Goal: Task Accomplishment & Management: Complete application form

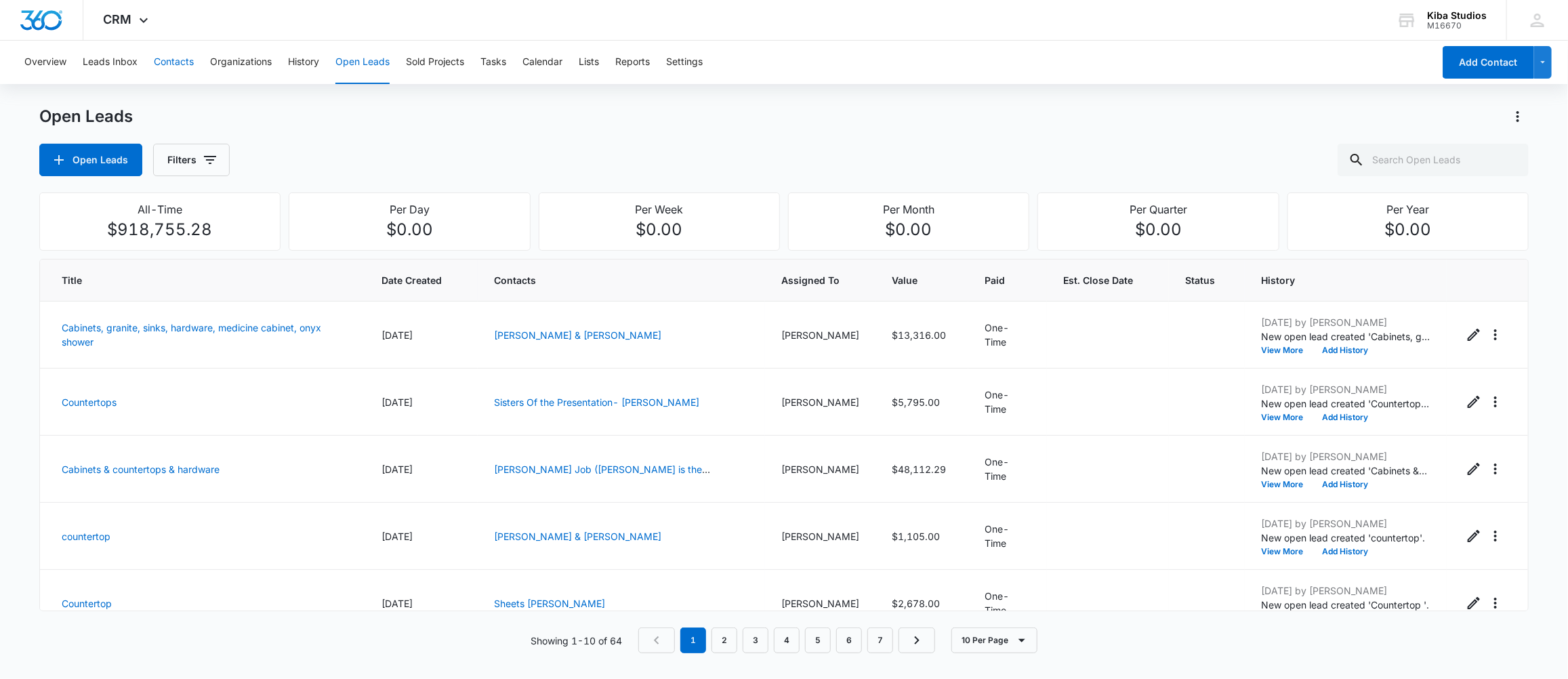
click at [177, 55] on button "Contacts" at bounding box center [174, 62] width 40 height 43
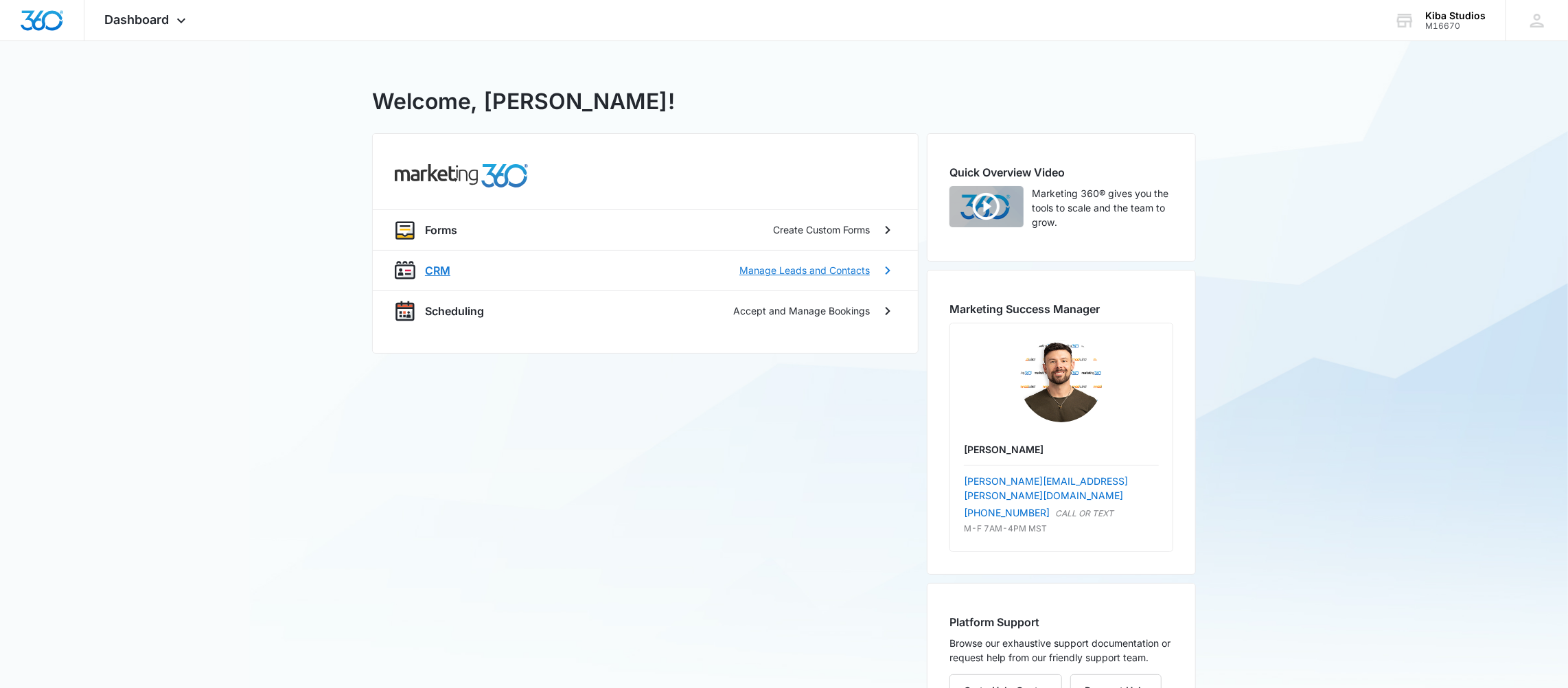
click at [864, 272] on p "Manage Leads and Contacts" at bounding box center [804, 270] width 130 height 15
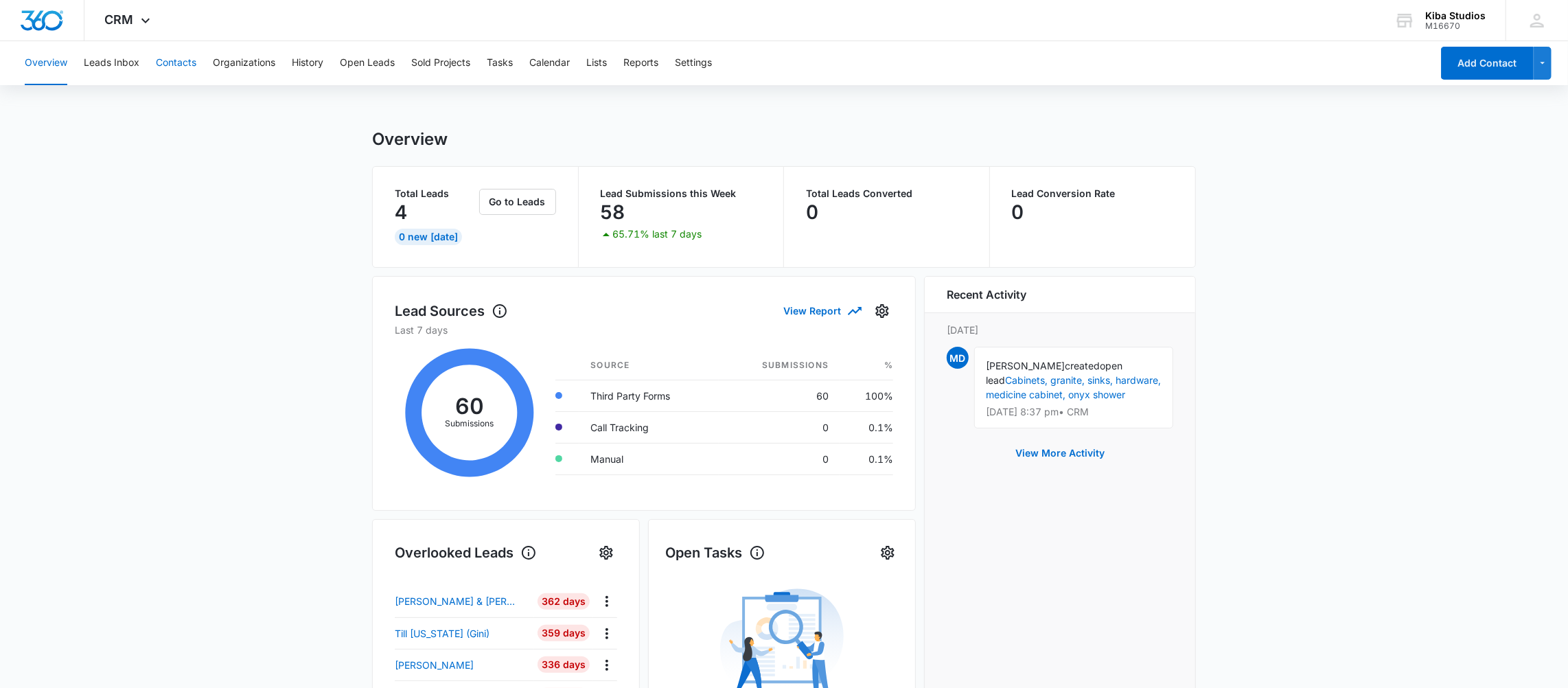
click at [163, 62] on button "Contacts" at bounding box center [176, 62] width 40 height 44
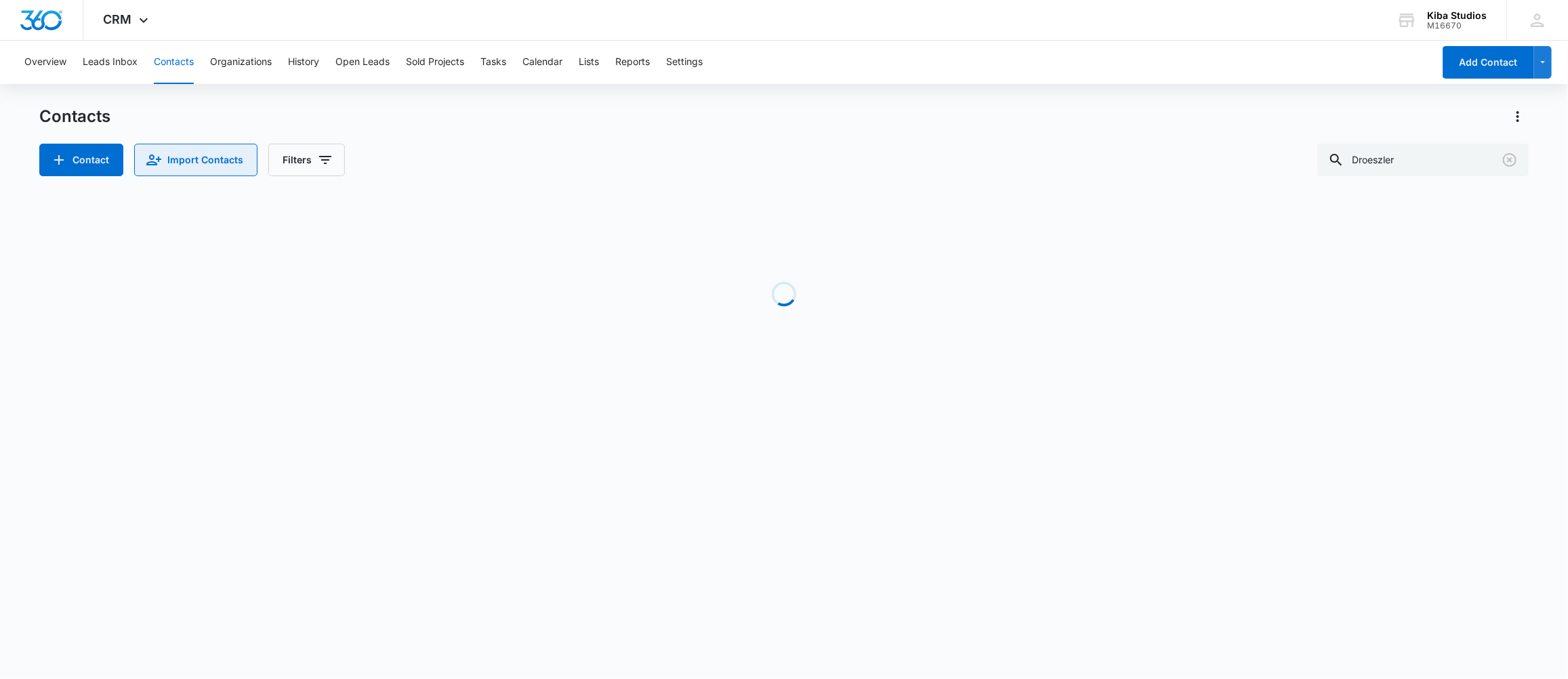
click at [189, 163] on button "Import Contacts" at bounding box center [196, 160] width 123 height 32
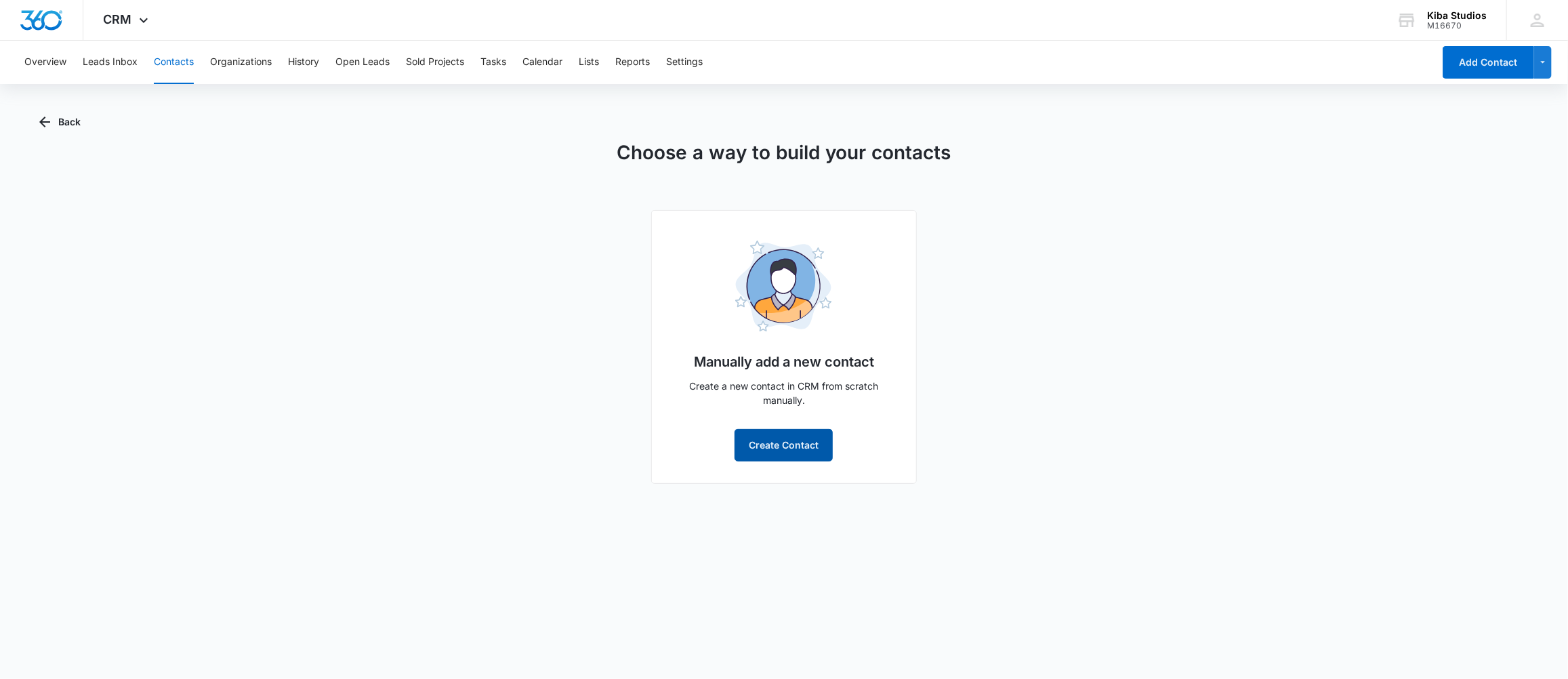
click at [789, 449] on button "Create Contact" at bounding box center [783, 445] width 98 height 32
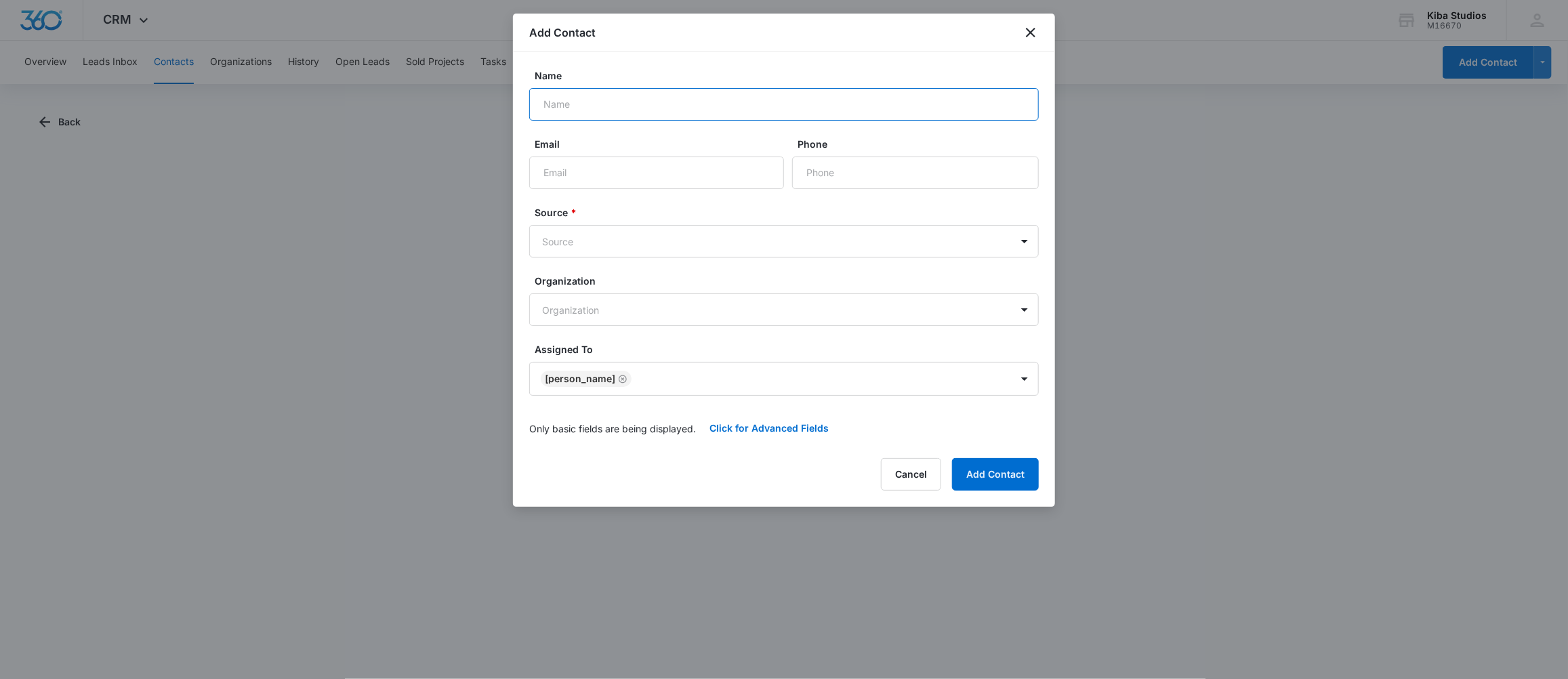
click at [638, 105] on input "Name" at bounding box center [784, 104] width 510 height 32
type input "b"
type input "B"
type input "M"
type input "[PERSON_NAME] & [PERSON_NAME]"
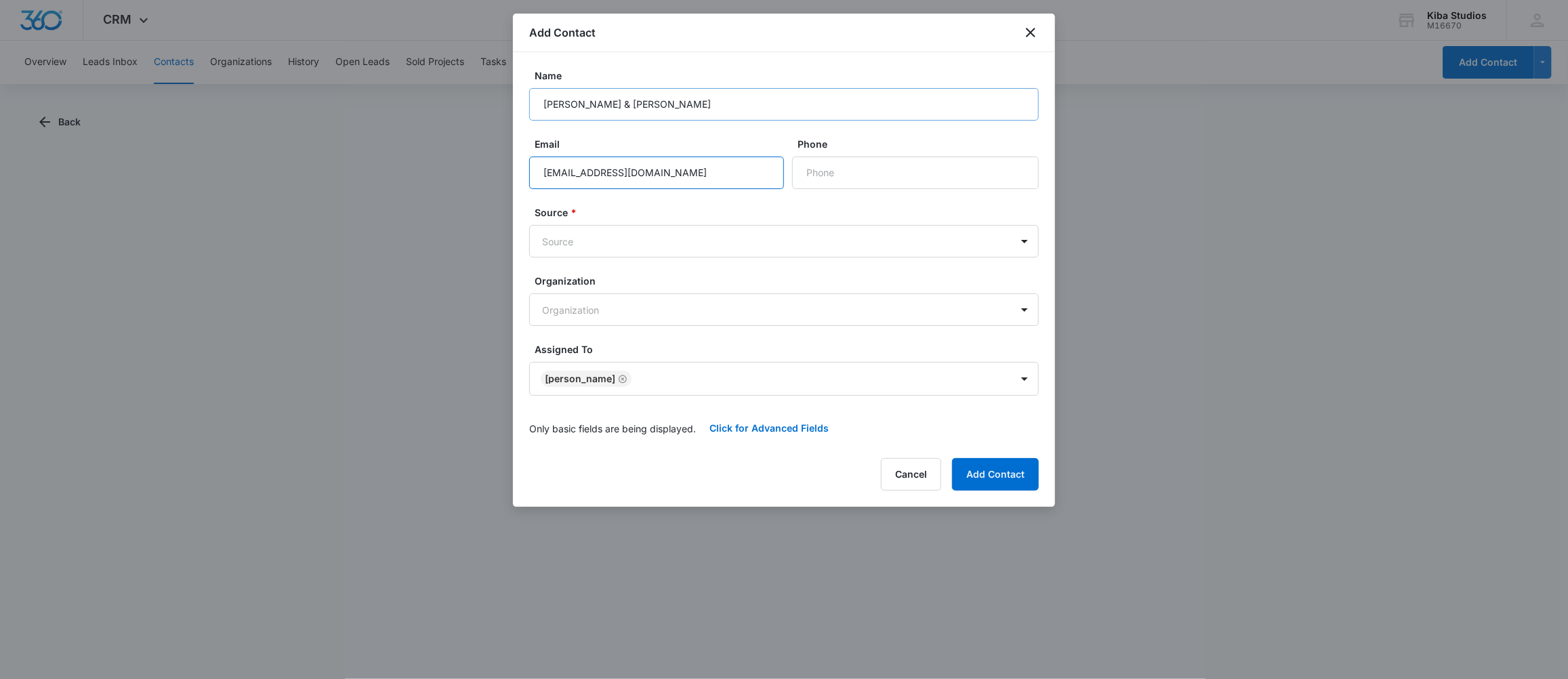
type input "[EMAIL_ADDRESS][DOMAIN_NAME]"
type input "[PHONE_NUMBER]"
click at [714, 243] on body "CRM Apps Forms CRM Scheduling Files Brand Kiba Studios M16670 Your Accounts Vie…" at bounding box center [784, 339] width 1568 height 679
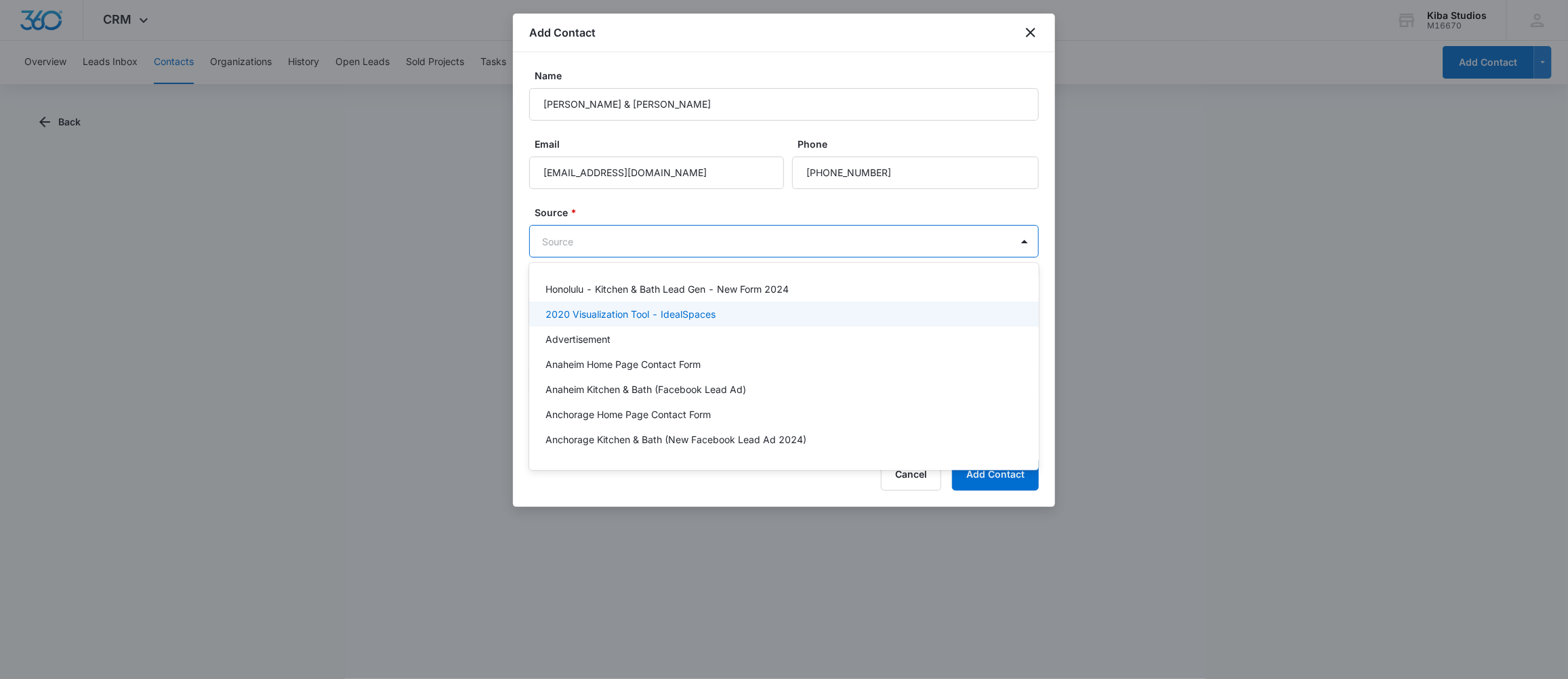
type input "o"
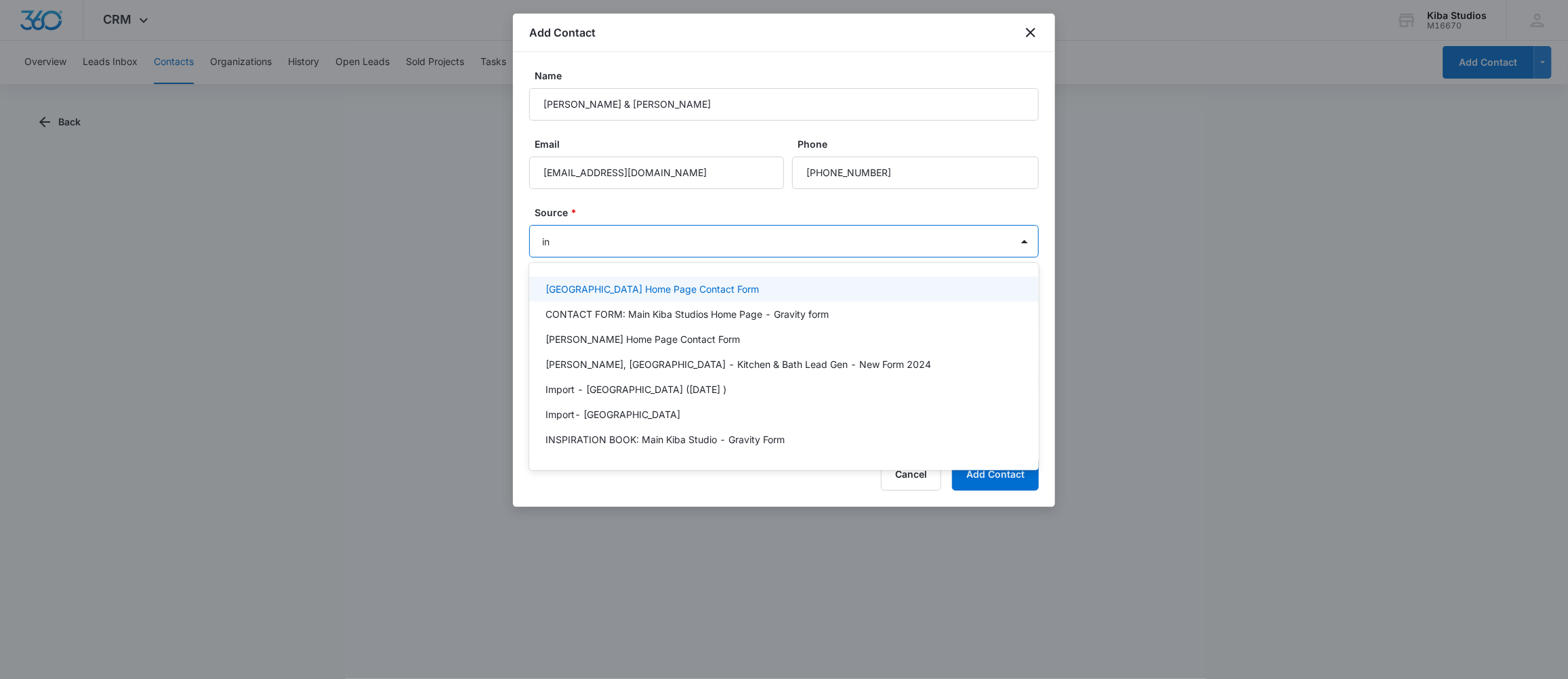
type input "ins"
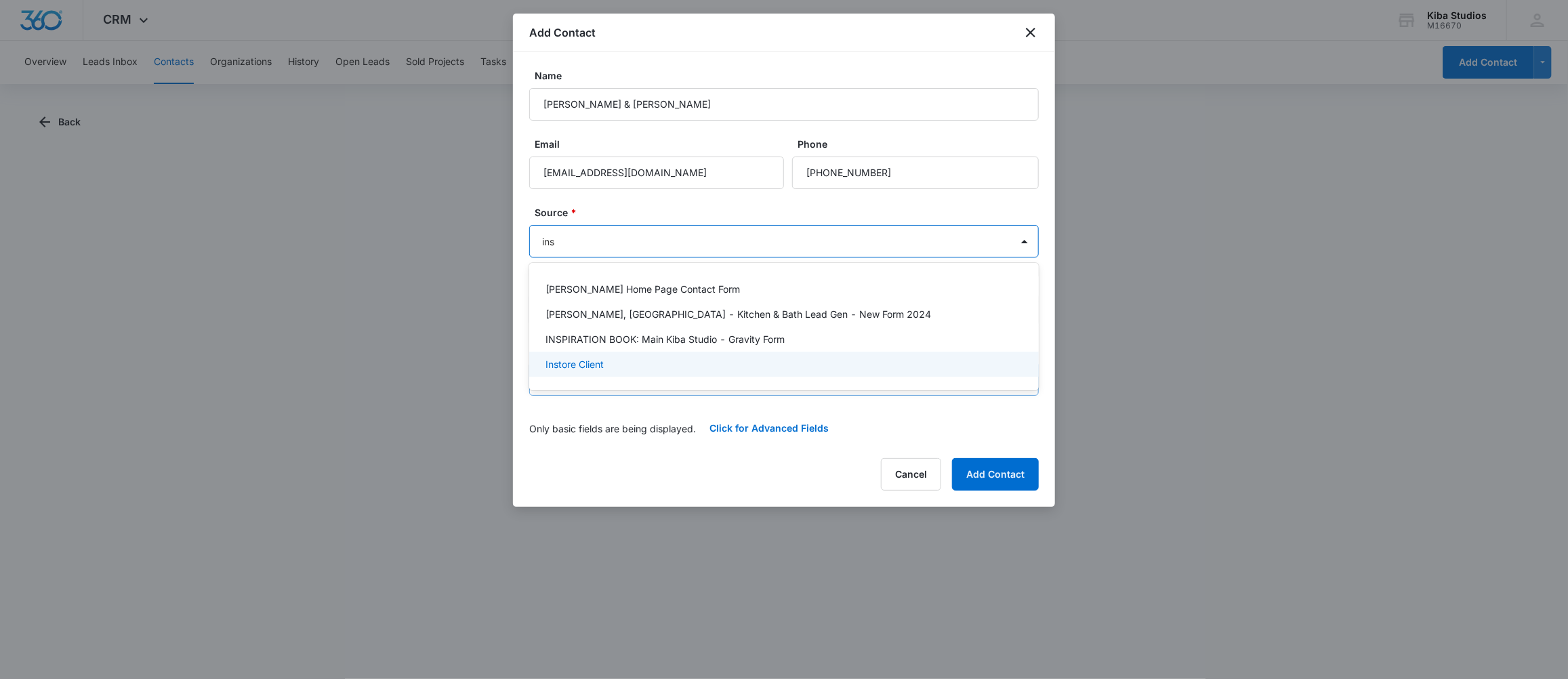
drag, startPoint x: 555, startPoint y: 373, endPoint x: 560, endPoint y: 365, distance: 9.4
click at [558, 369] on div "Instore Client" at bounding box center [784, 364] width 510 height 25
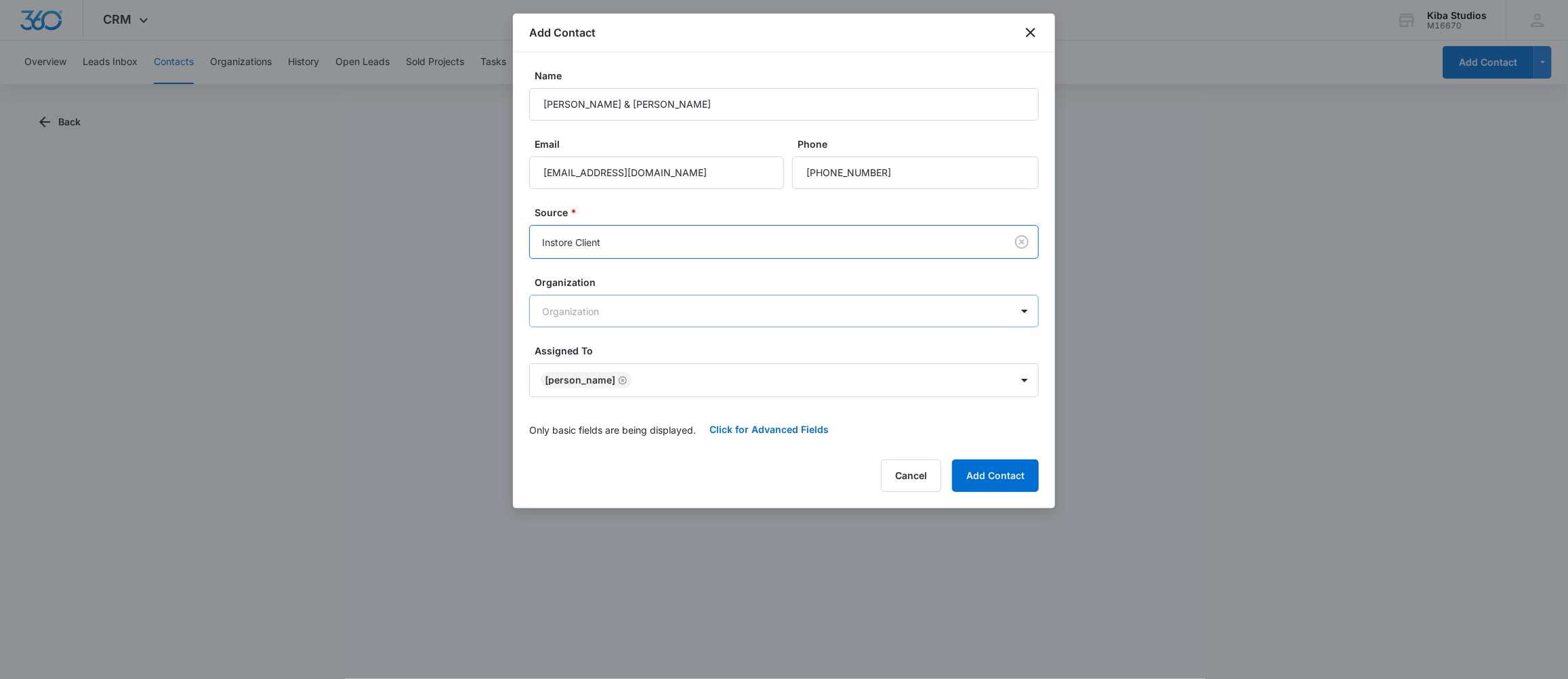
click at [679, 300] on body "CRM Apps Forms CRM Scheduling Files Brand Kiba Studios M16670 Your Accounts Vie…" at bounding box center [784, 339] width 1568 height 679
click at [614, 356] on p "Kiba Studios [PERSON_NAME]" at bounding box center [613, 358] width 136 height 14
click at [975, 486] on button "Add Contact" at bounding box center [995, 477] width 87 height 32
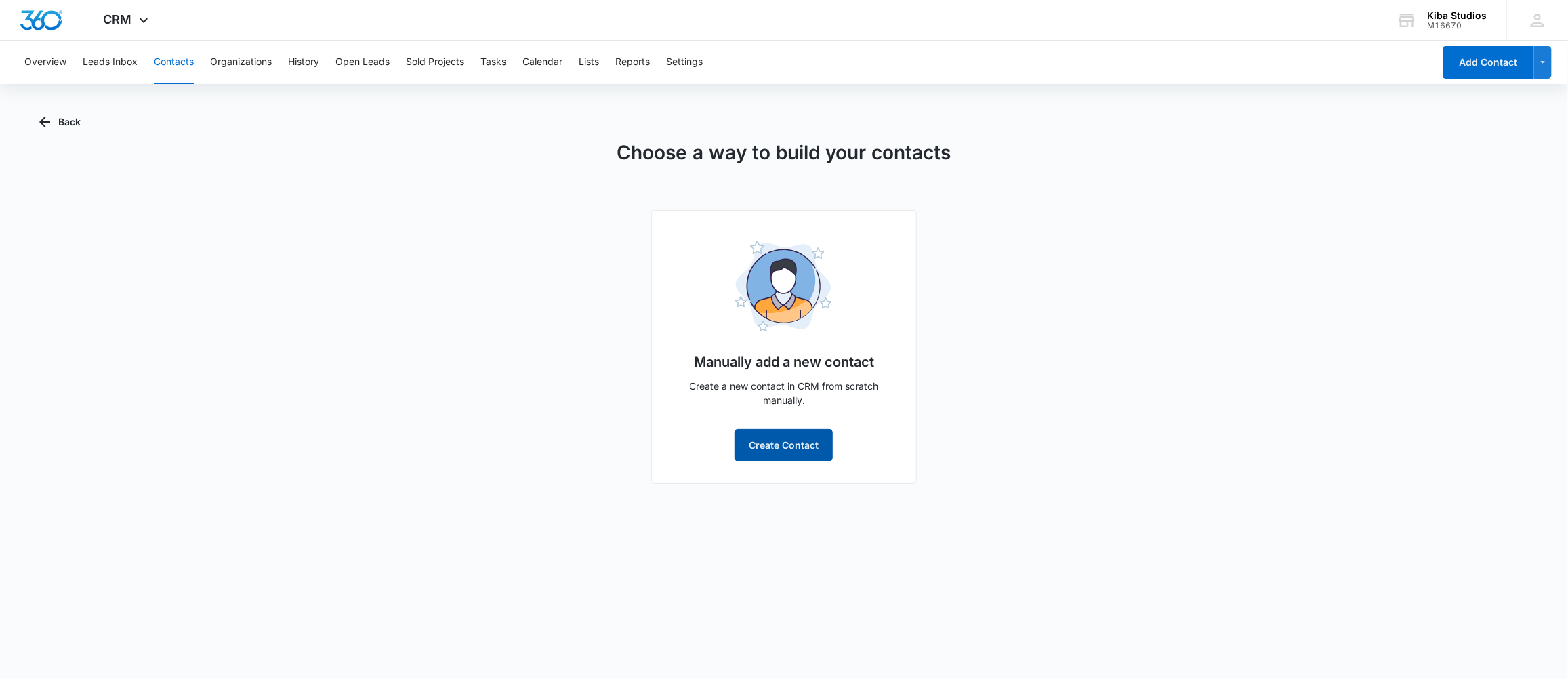
click at [795, 452] on button "Create Contact" at bounding box center [783, 445] width 98 height 32
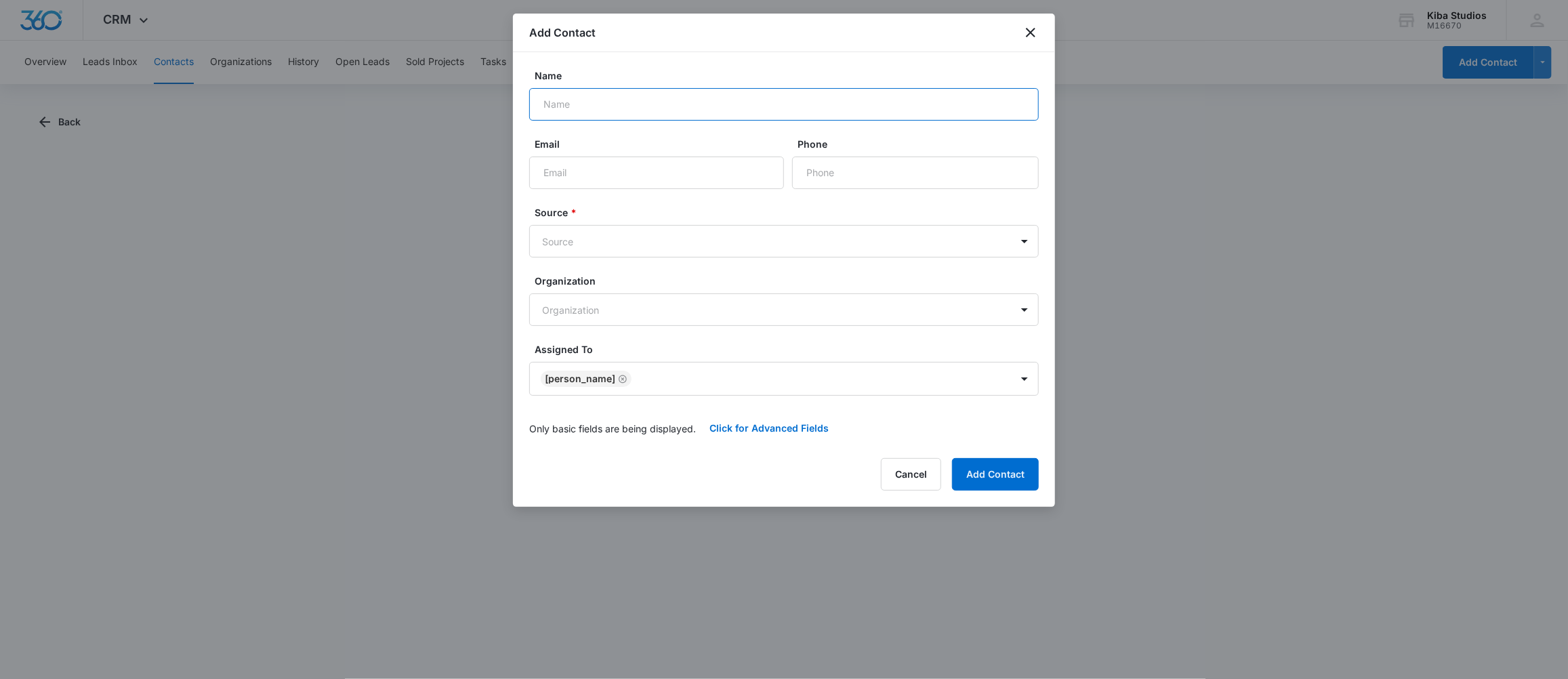
click at [663, 116] on input "Name" at bounding box center [784, 104] width 510 height 32
type input "[PERSON_NAME] & [PERSON_NAME]"
type input "m"
type input "[PERSON_NAME][EMAIL_ADDRESS][DOMAIN_NAME]"
click at [886, 166] on input "Phone" at bounding box center [915, 172] width 247 height 32
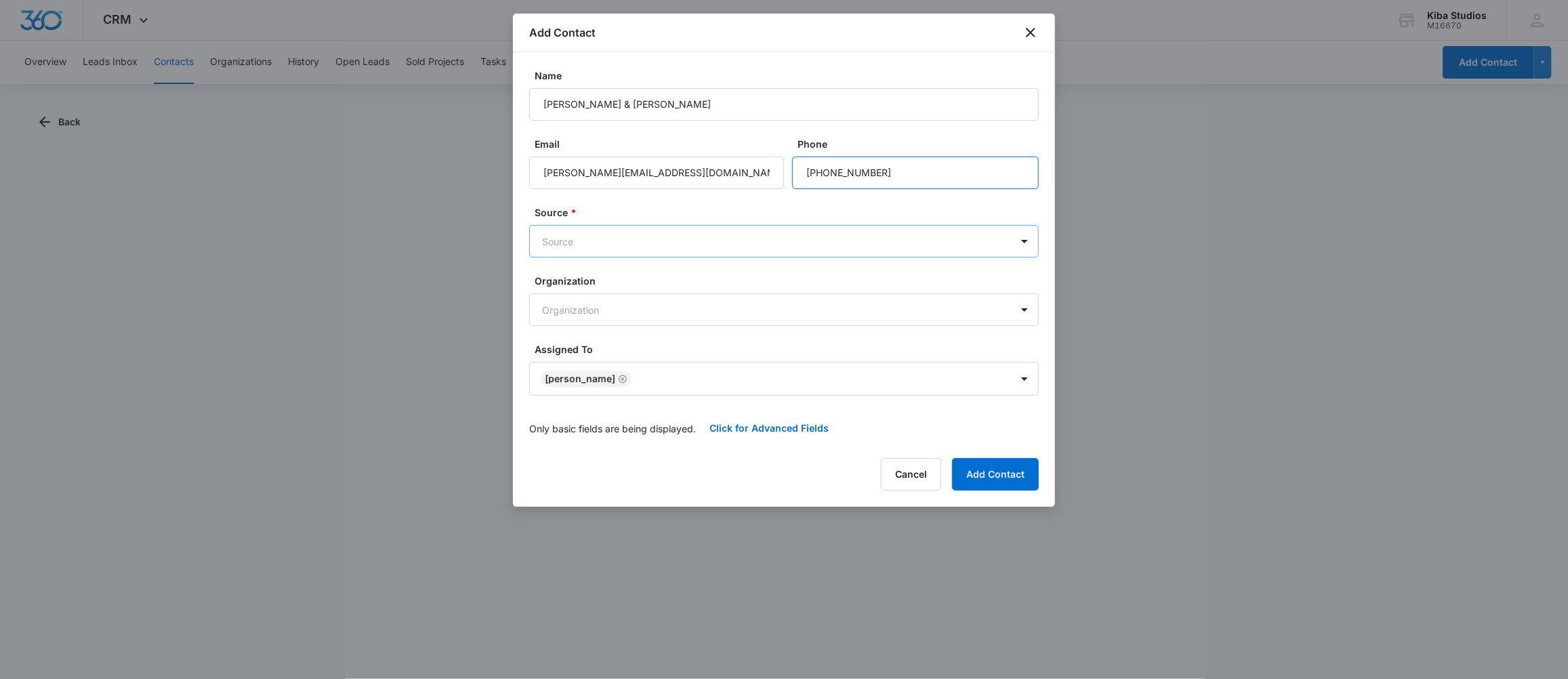
type input "[PHONE_NUMBER]"
click at [704, 243] on body "CRM Apps Forms CRM Scheduling Files Brand Kiba Studios M16670 Your Accounts Vie…" at bounding box center [784, 339] width 1568 height 679
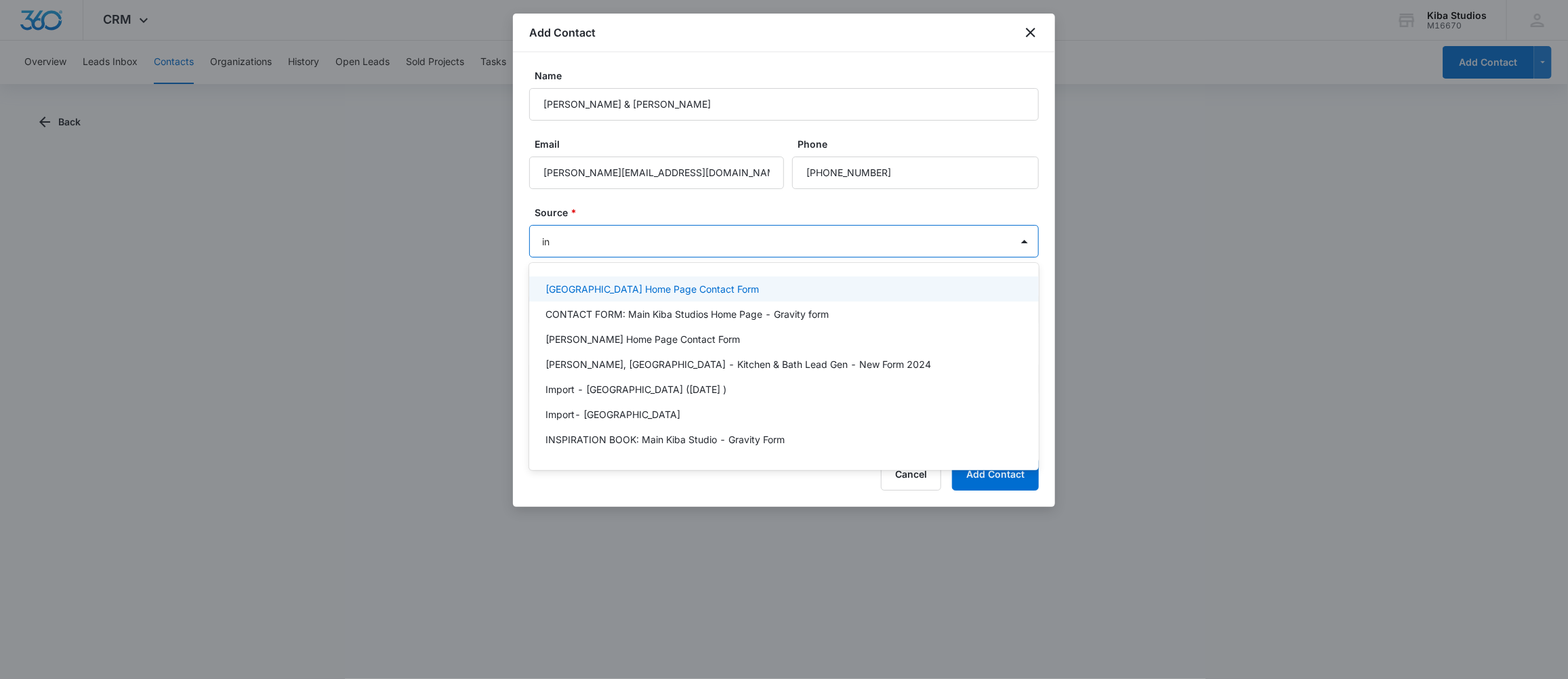
type input "ins"
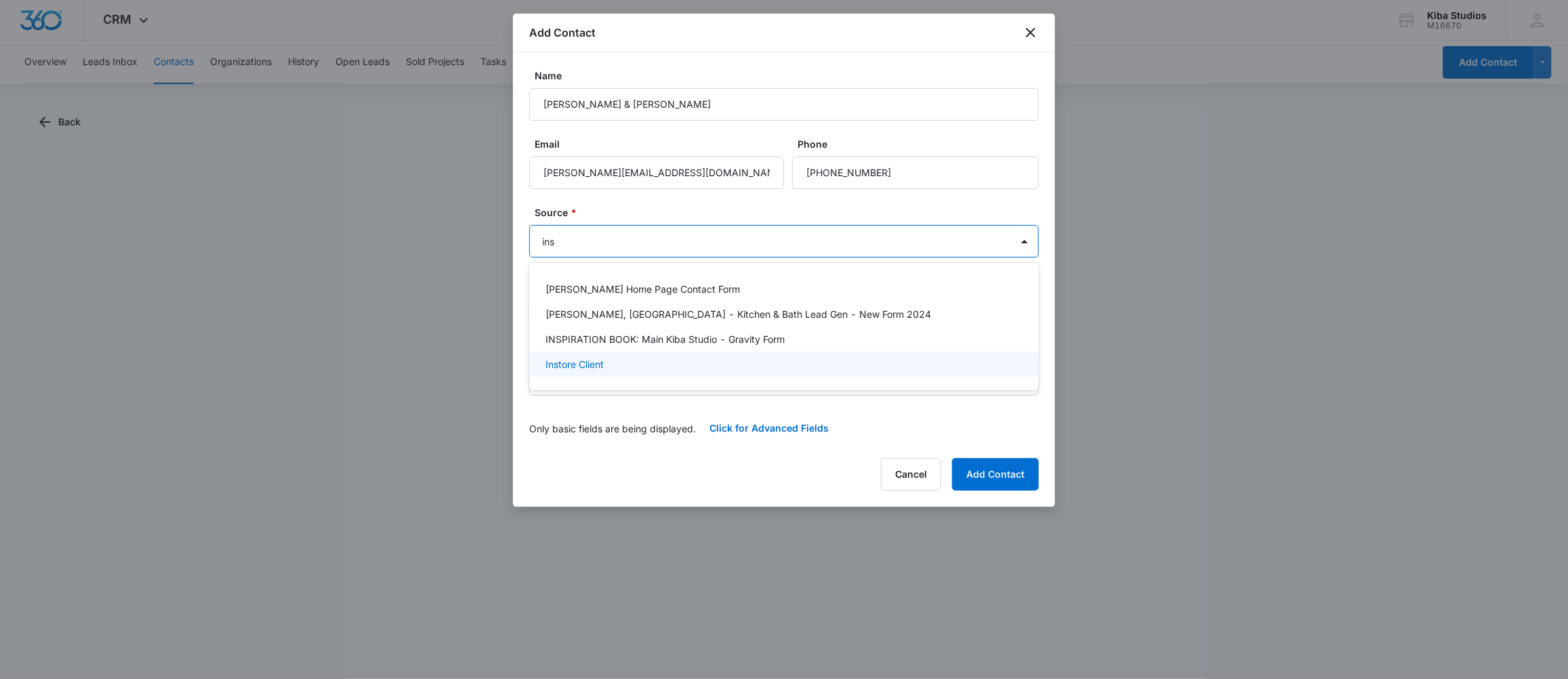
click at [577, 359] on p "Instore Client" at bounding box center [574, 364] width 58 height 14
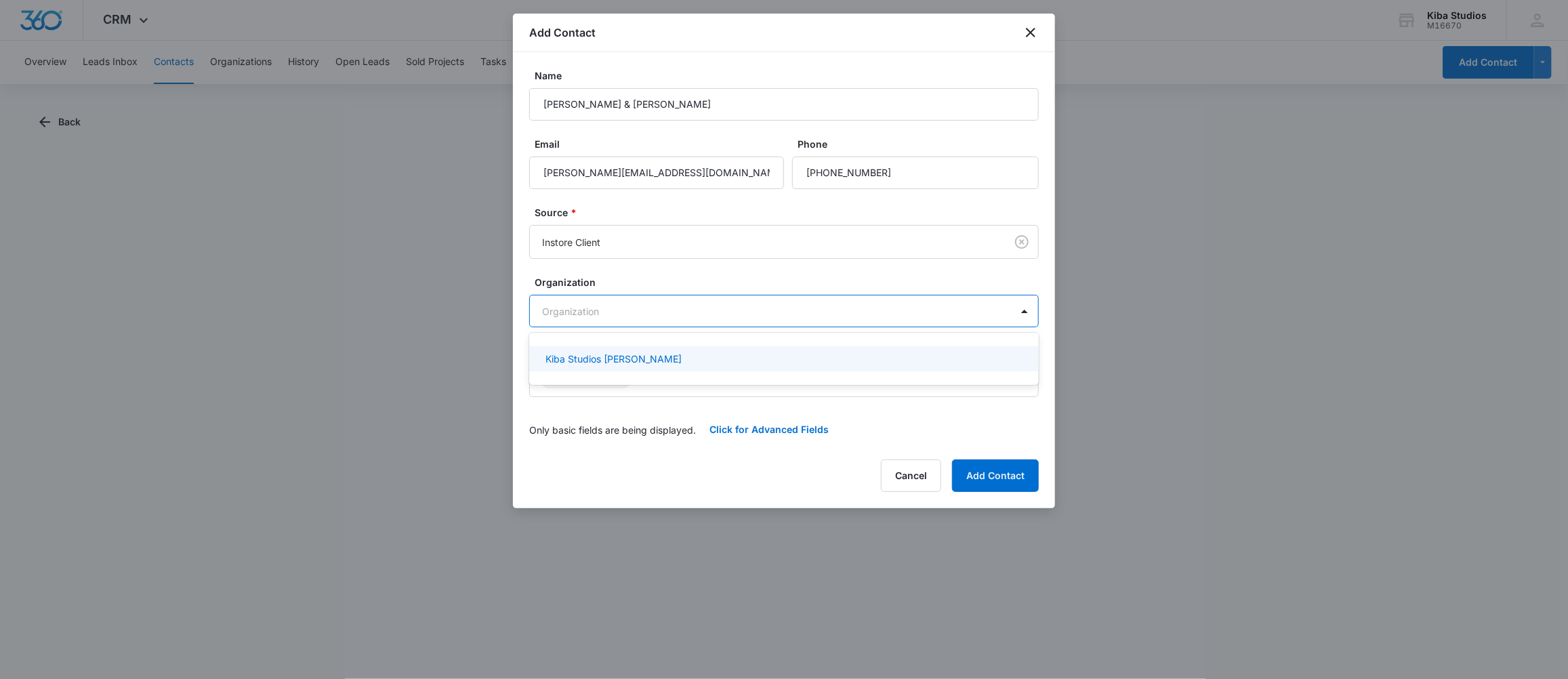
click at [758, 315] on body "CRM Apps Forms CRM Scheduling Files Brand Kiba Studios M16670 Your Accounts Vie…" at bounding box center [784, 339] width 1568 height 679
click at [580, 354] on p "Kiba Studios [PERSON_NAME]" at bounding box center [613, 358] width 136 height 14
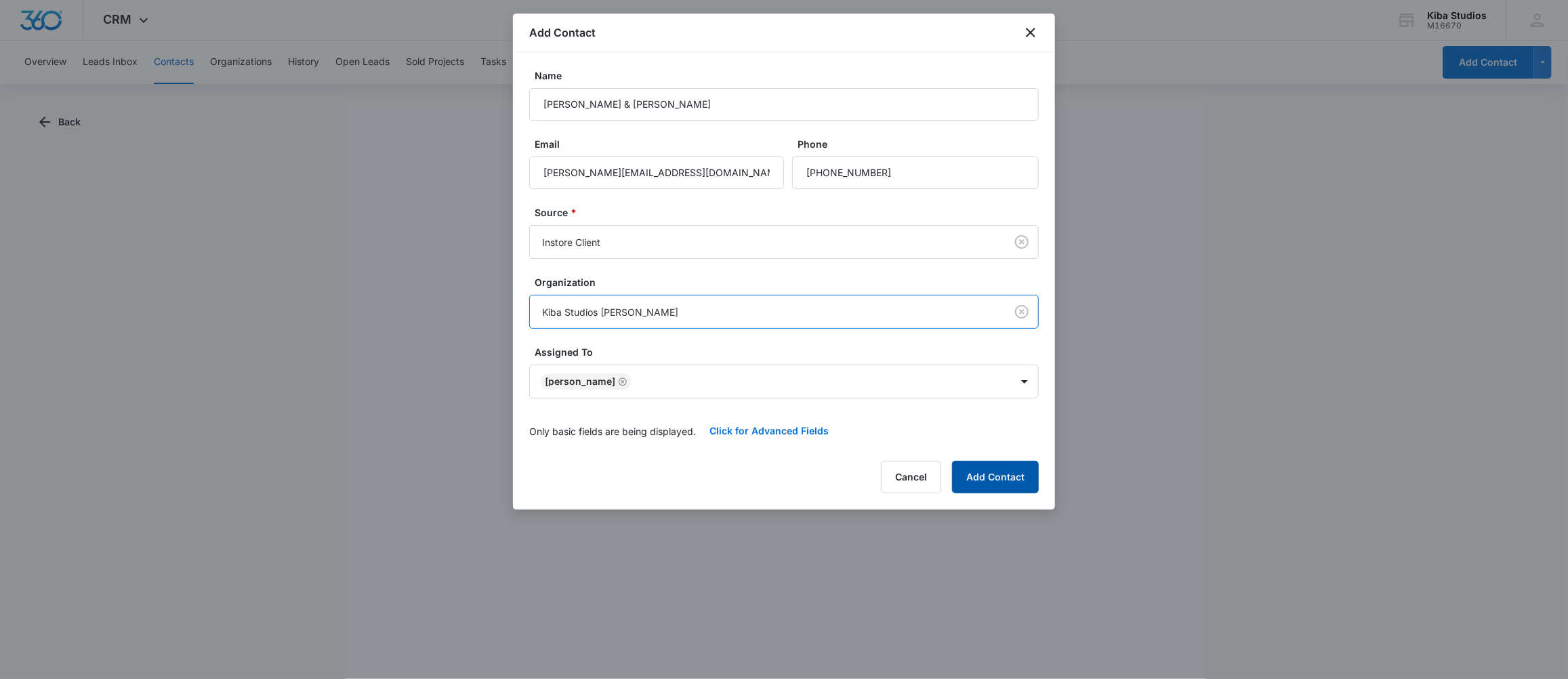
click at [982, 471] on button "Add Contact" at bounding box center [995, 477] width 87 height 32
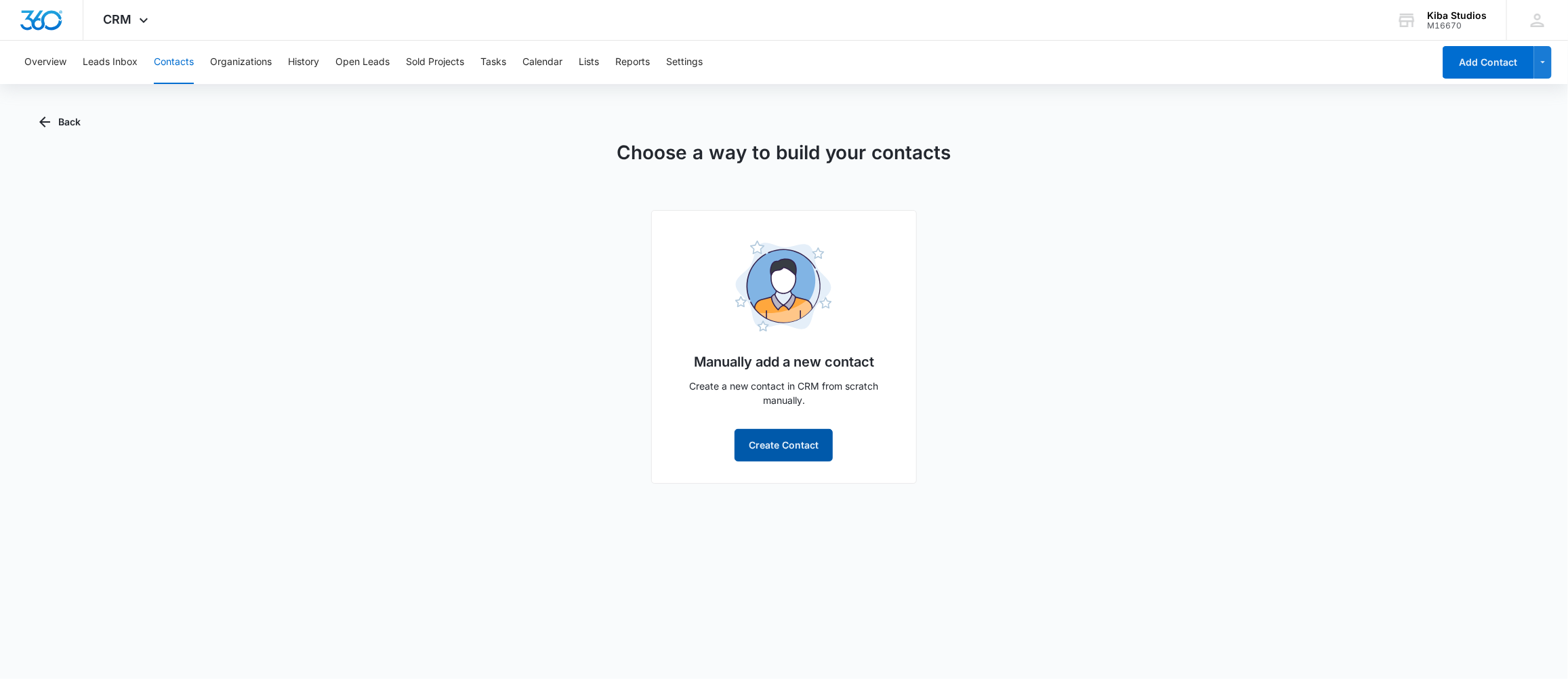
click at [776, 444] on button "Create Contact" at bounding box center [783, 445] width 98 height 32
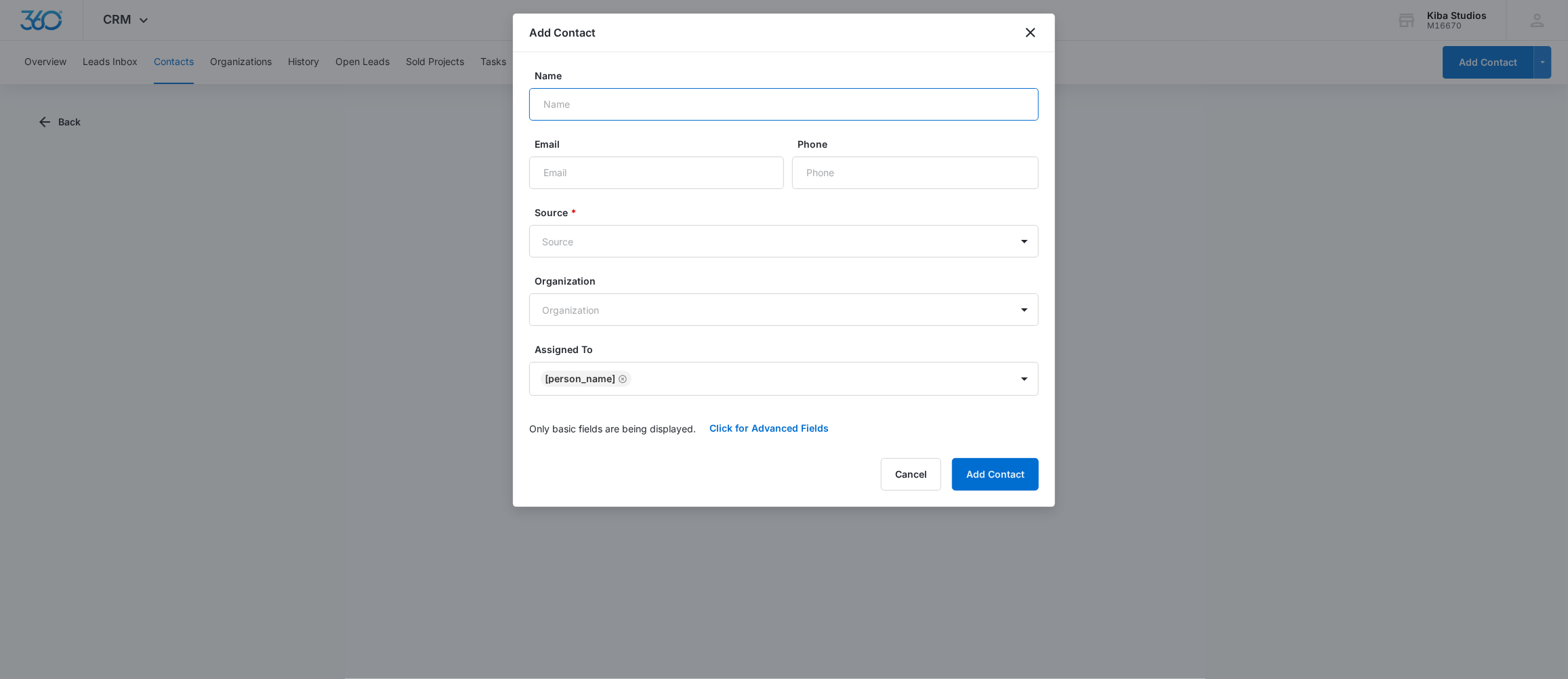
click at [688, 100] on input "Name" at bounding box center [784, 104] width 510 height 32
type input "[PERSON_NAME] & [PERSON_NAME]"
click at [683, 172] on input "Email" at bounding box center [657, 172] width 255 height 32
click at [651, 168] on input "Email" at bounding box center [657, 172] width 255 height 32
type input "[EMAIL_ADDRESS][DOMAIN_NAME]"
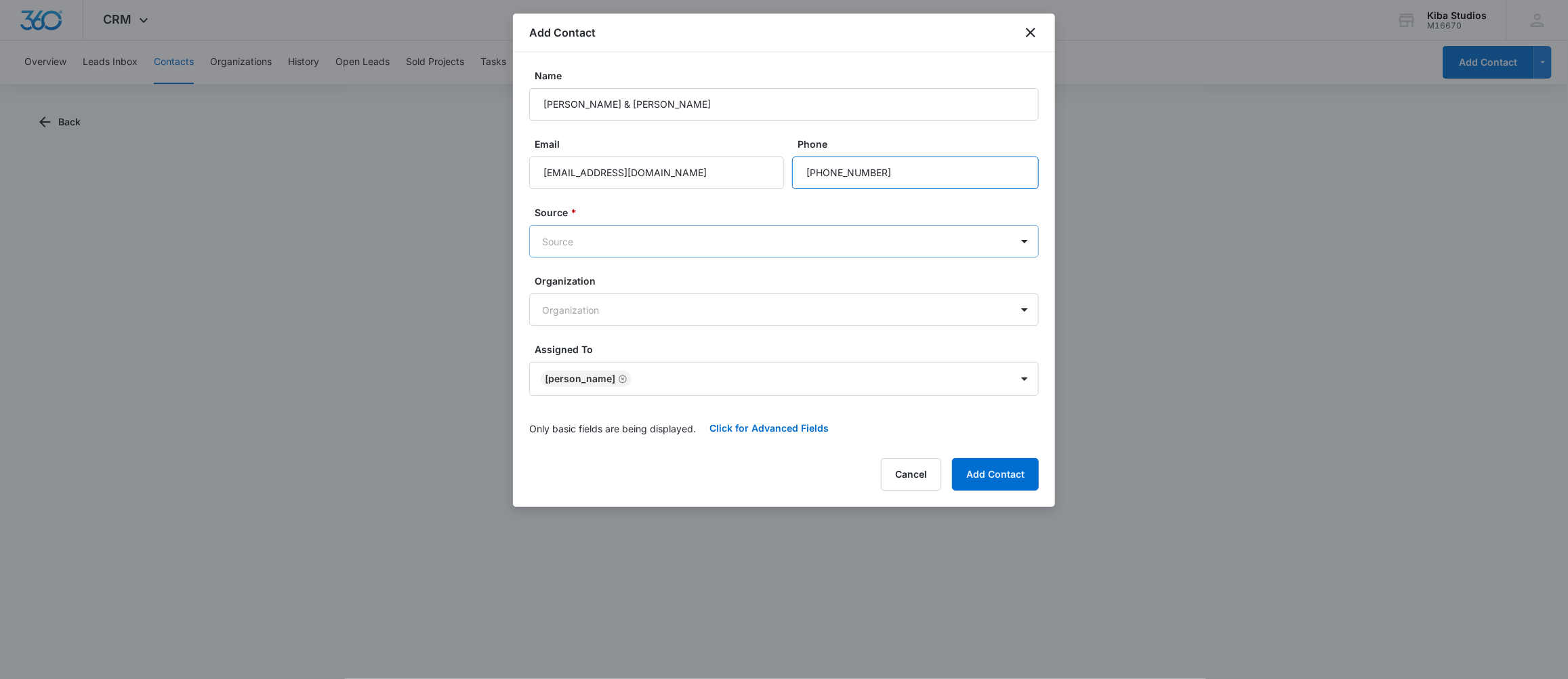
type input "[PHONE_NUMBER]"
click at [551, 238] on body "CRM Apps Forms CRM Scheduling Files Brand Kiba Studios M16670 Your Accounts Vie…" at bounding box center [784, 339] width 1568 height 679
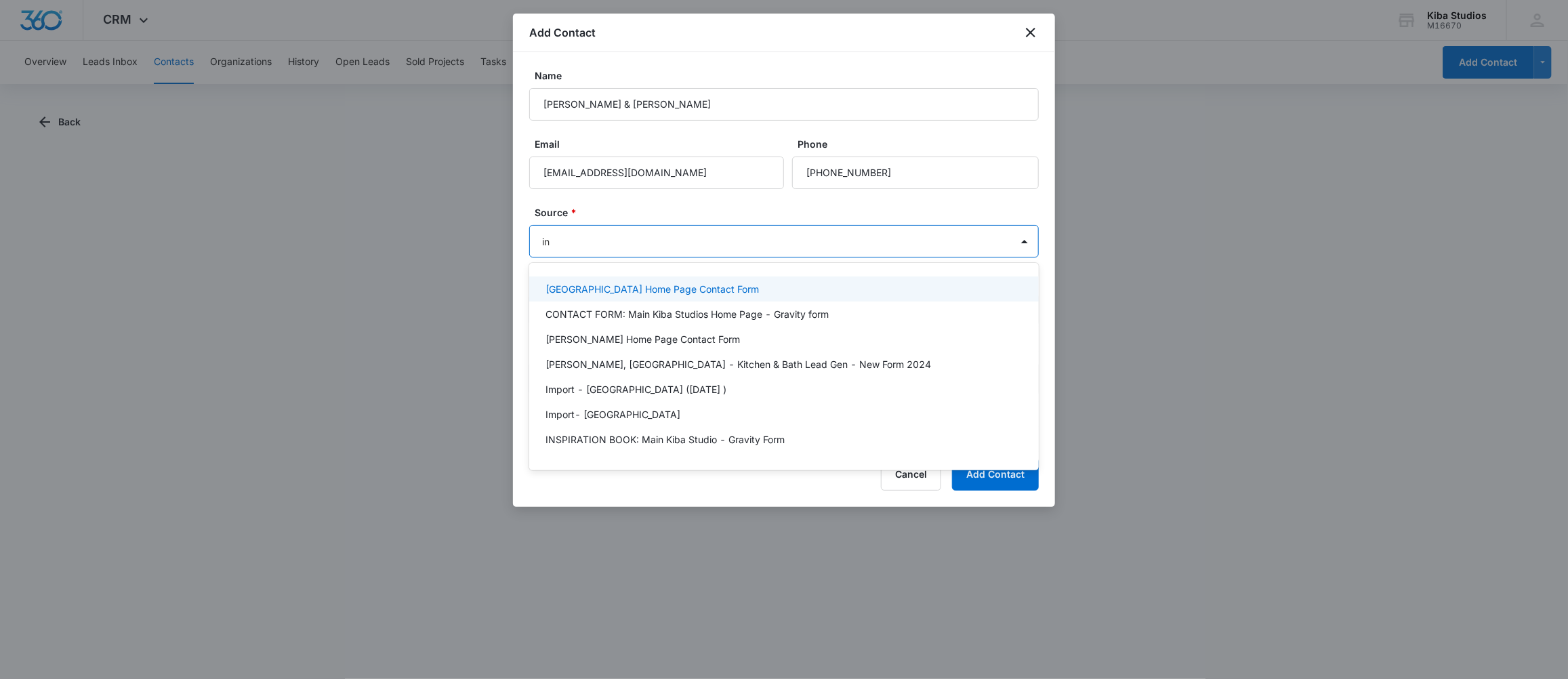
type input "ins"
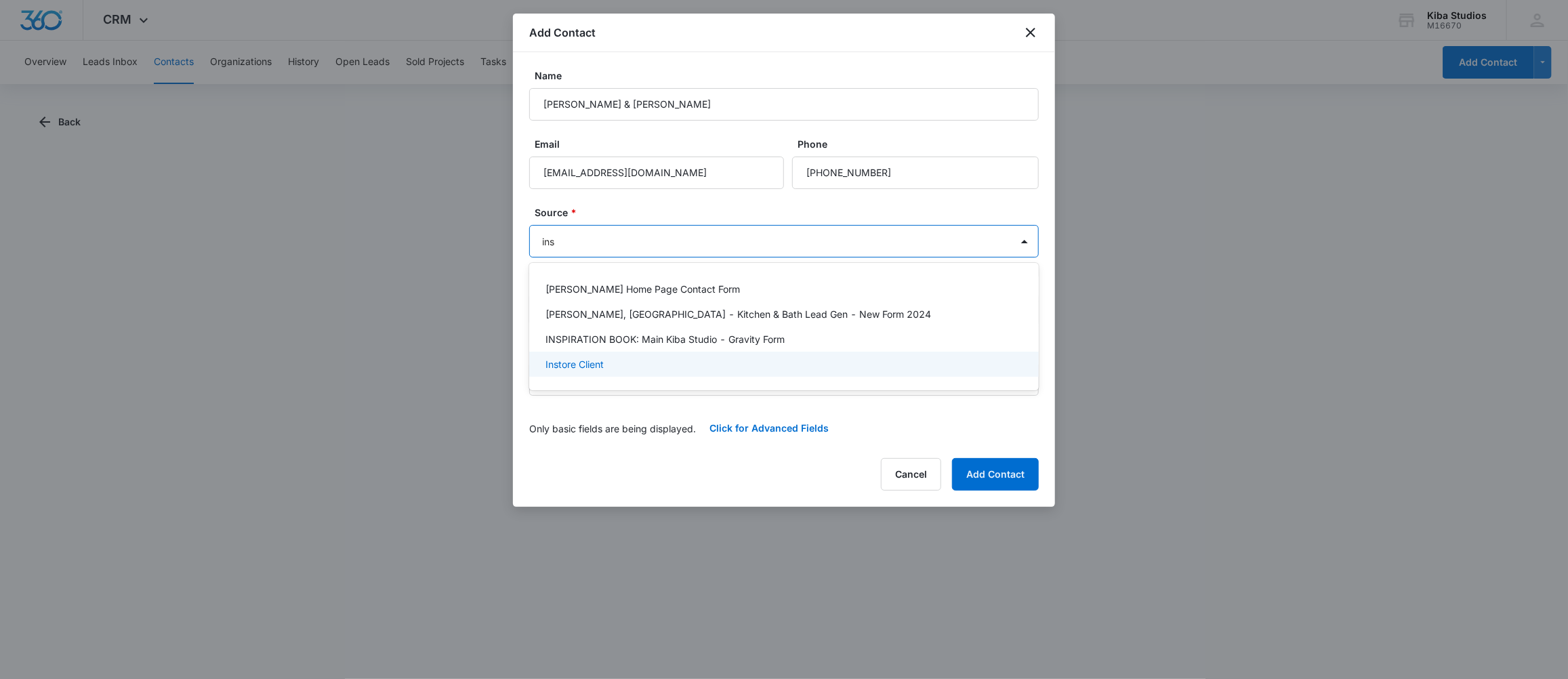
click at [587, 361] on p "Instore Client" at bounding box center [574, 364] width 58 height 14
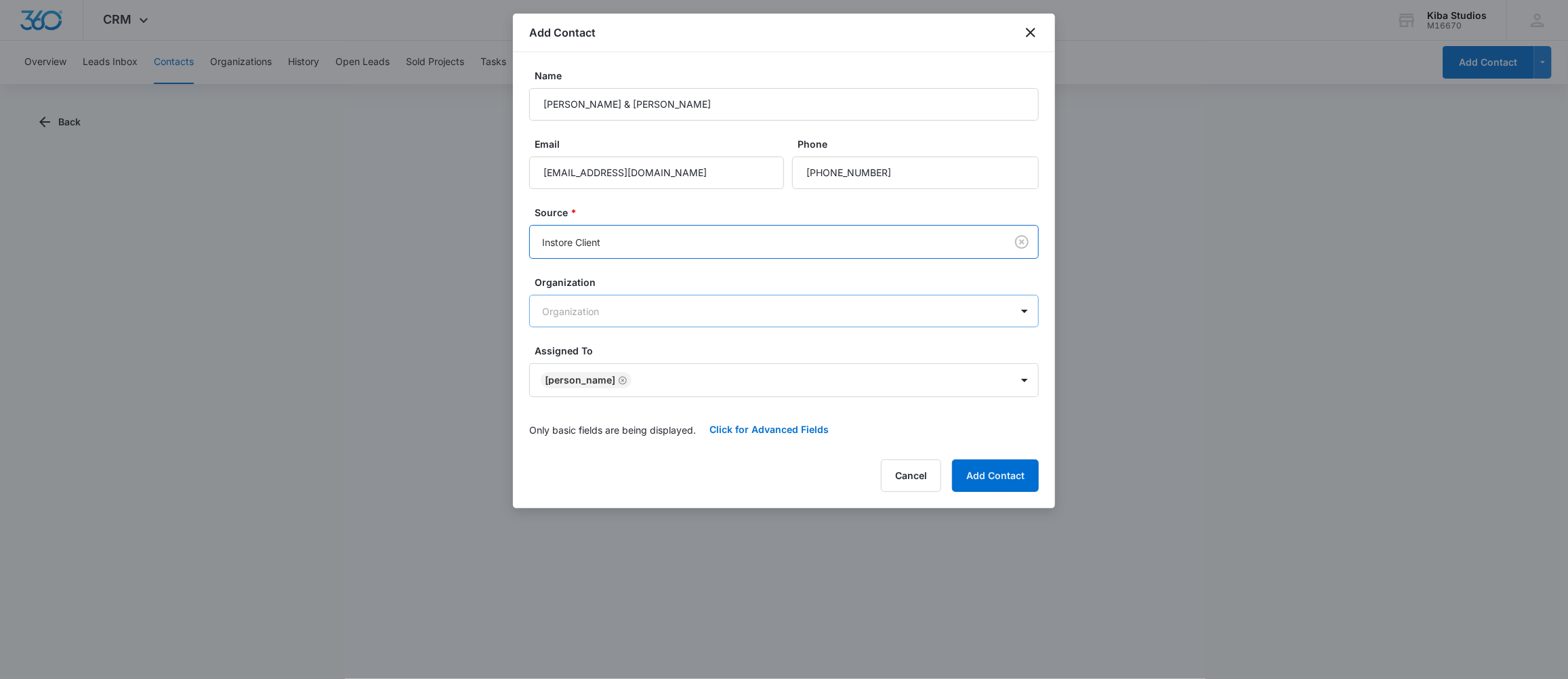
click at [648, 304] on body "CRM Apps Forms CRM Scheduling Files Brand Kiba Studios M16670 Your Accounts Vie…" at bounding box center [784, 339] width 1568 height 679
click at [638, 360] on div "Kiba Studios [PERSON_NAME]" at bounding box center [782, 358] width 474 height 14
click at [997, 482] on button "Add Contact" at bounding box center [995, 477] width 87 height 32
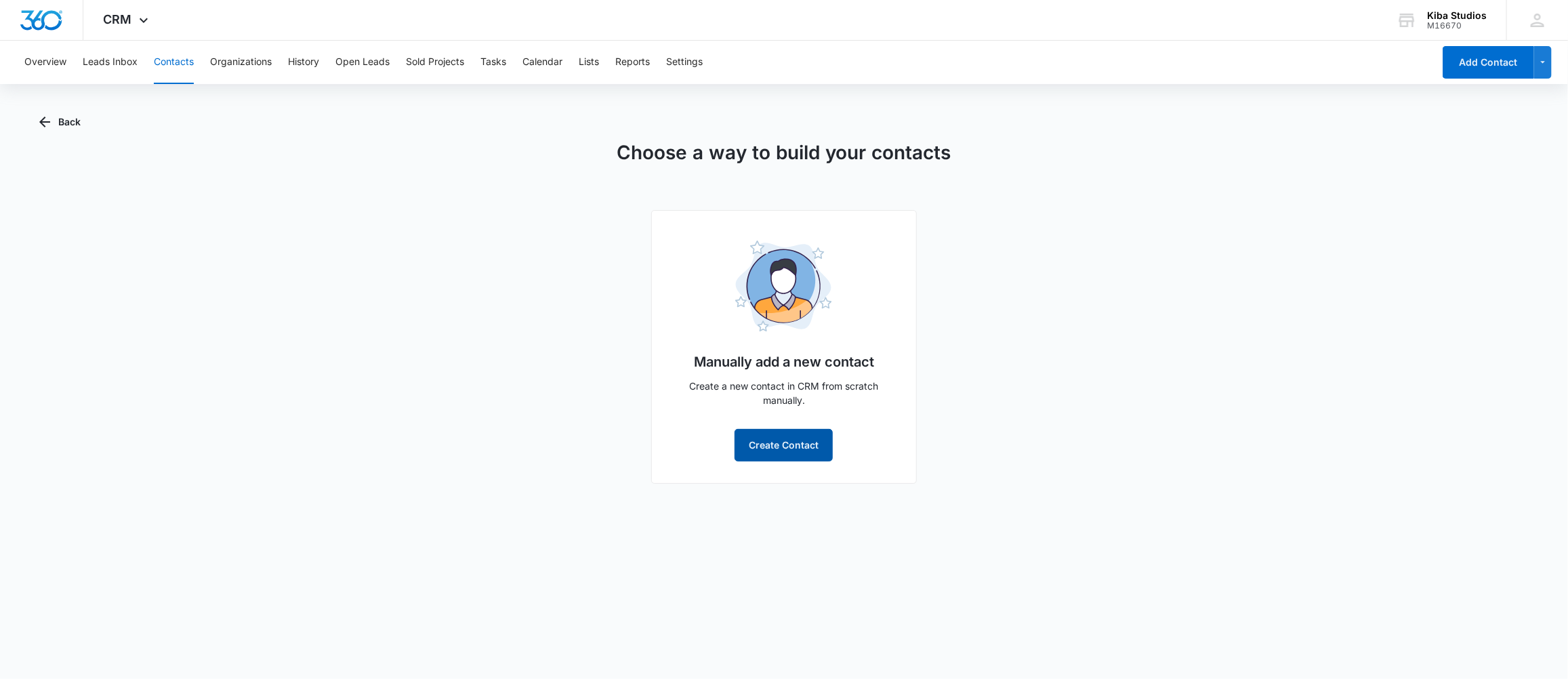
click at [811, 447] on button "Create Contact" at bounding box center [783, 445] width 98 height 32
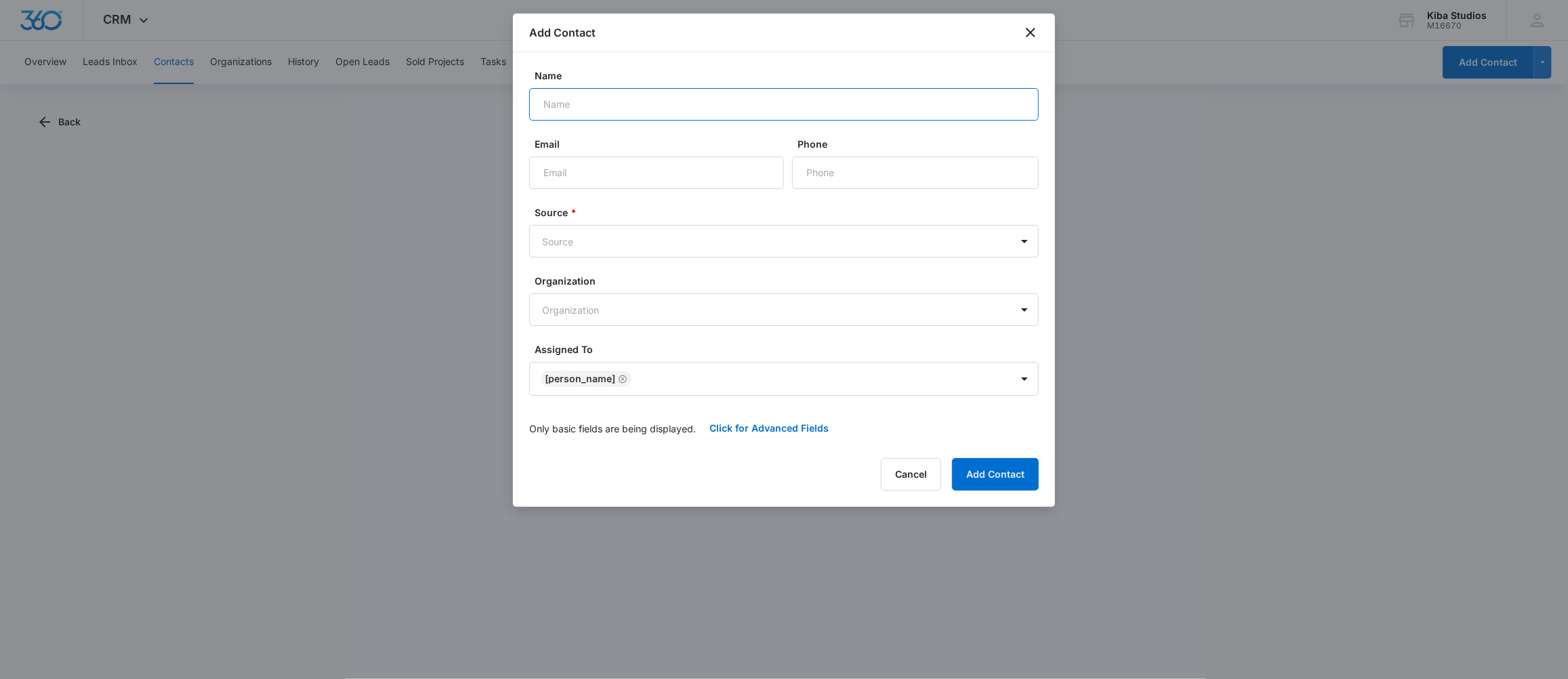
click at [762, 101] on input "Name" at bounding box center [784, 104] width 510 height 32
type input "[PERSON_NAME] & [PERSON_NAME]"
type input "[EMAIL_ADDRESS][DOMAIN_NAME]"
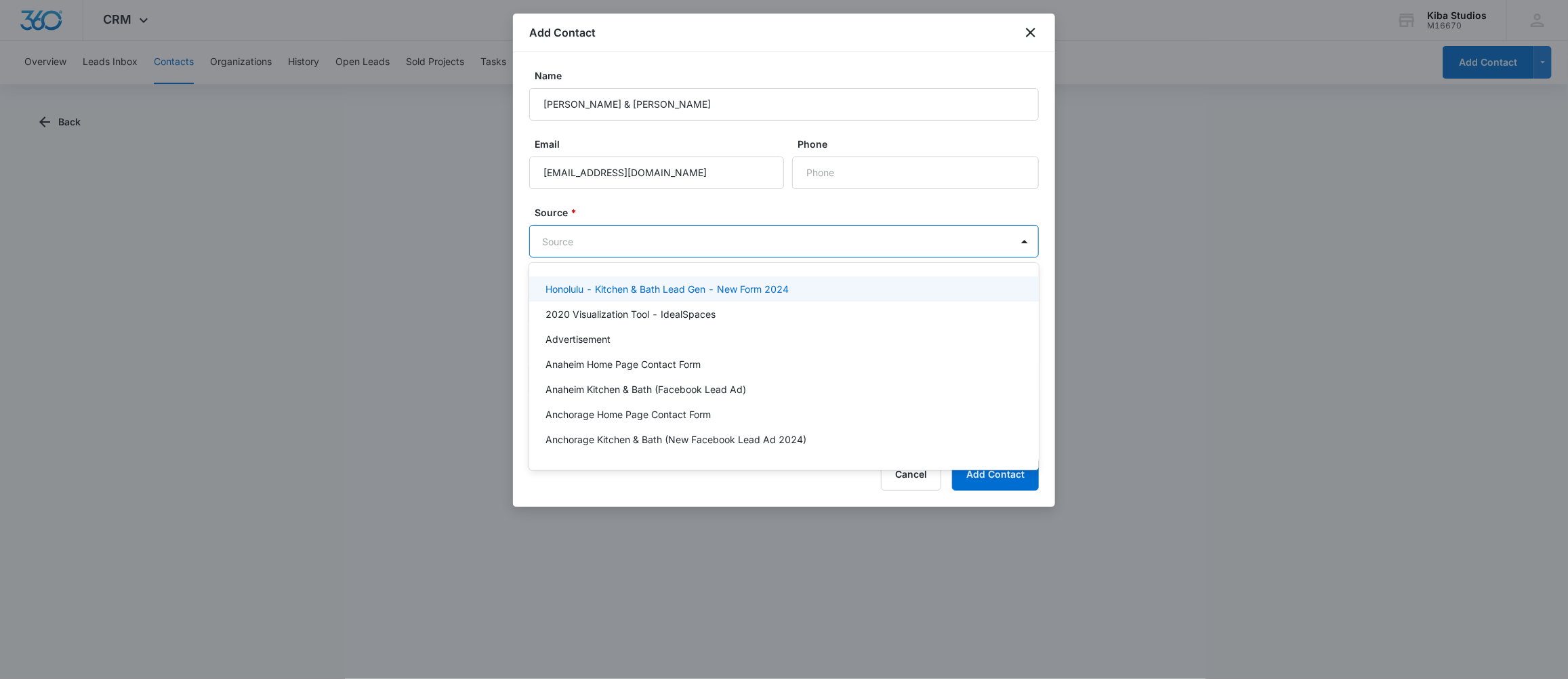
click at [600, 237] on body "CRM Apps Forms CRM Scheduling Files Brand Kiba Studios M16670 Your Accounts Vie…" at bounding box center [784, 339] width 1568 height 679
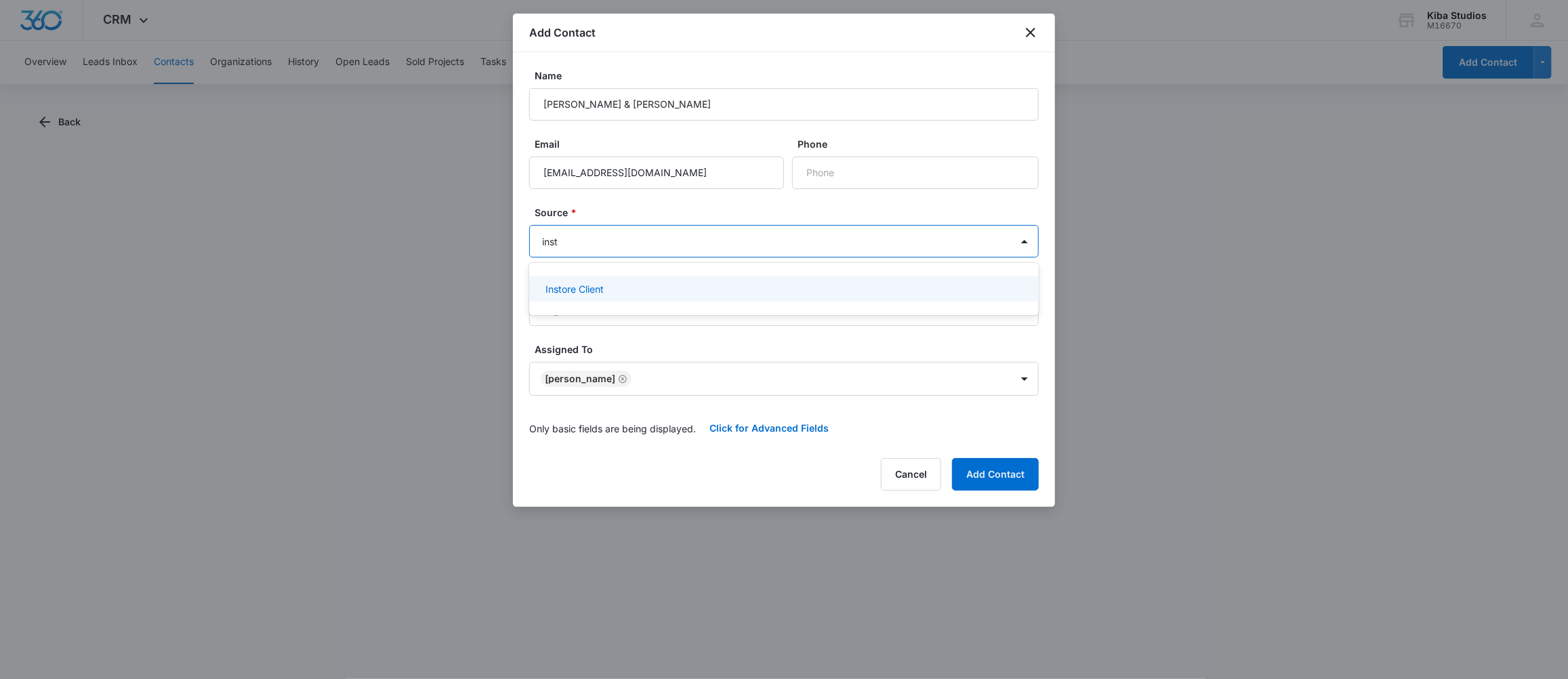
type input "insto"
click at [641, 281] on div "Instore Client" at bounding box center [784, 289] width 510 height 25
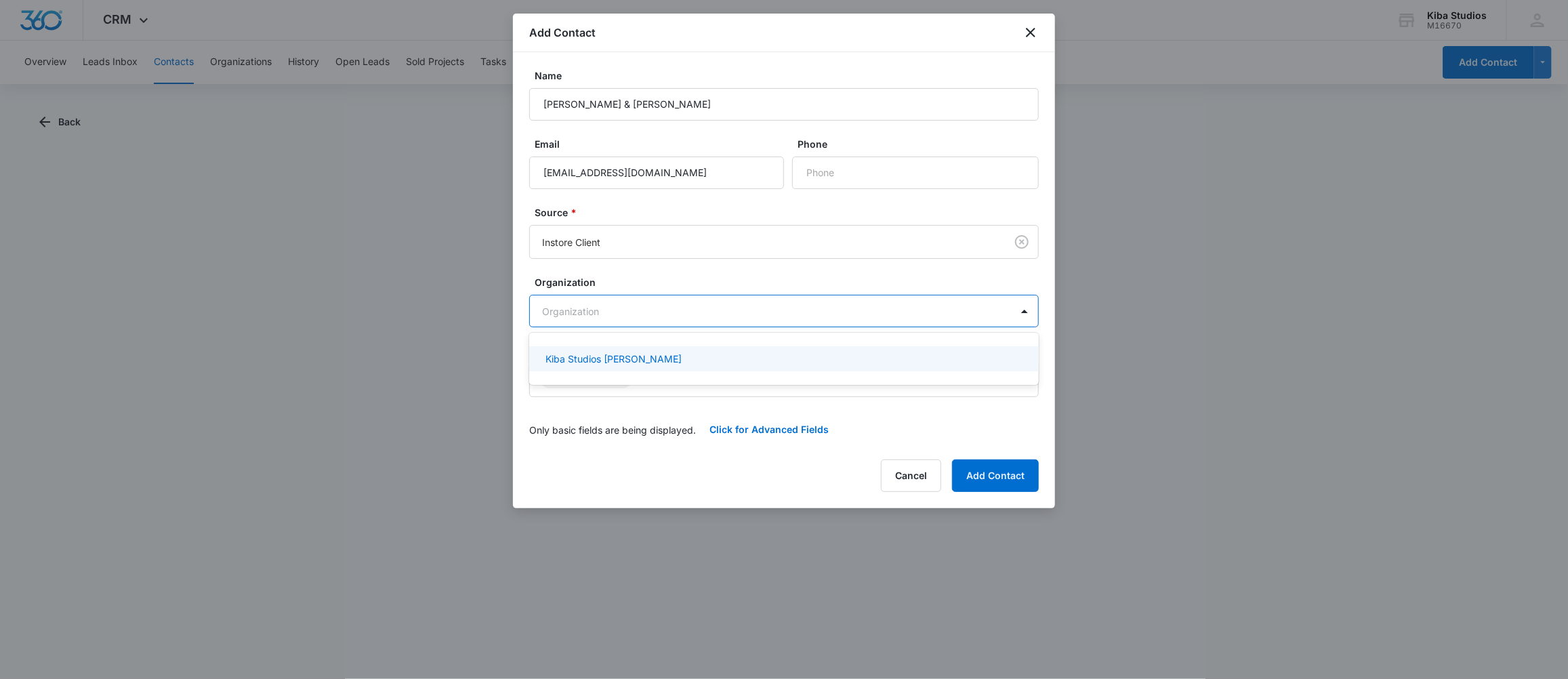
click at [664, 317] on body "CRM Apps Forms CRM Scheduling Files Brand Kiba Studios M16670 Your Accounts Vie…" at bounding box center [784, 339] width 1568 height 679
click at [643, 362] on div "Kiba Studios [PERSON_NAME]" at bounding box center [782, 358] width 474 height 14
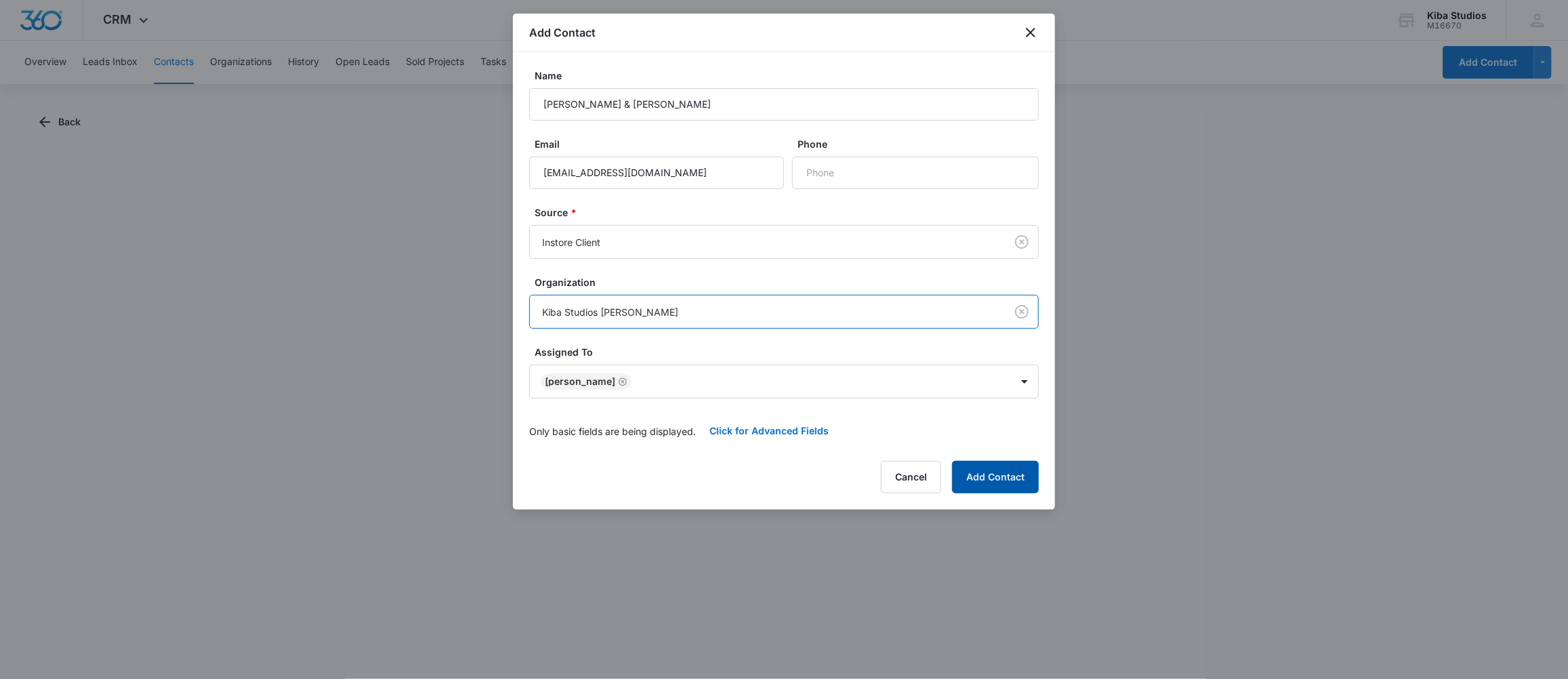
drag, startPoint x: 993, startPoint y: 487, endPoint x: 985, endPoint y: 477, distance: 12.8
click at [993, 484] on button "Add Contact" at bounding box center [995, 477] width 87 height 32
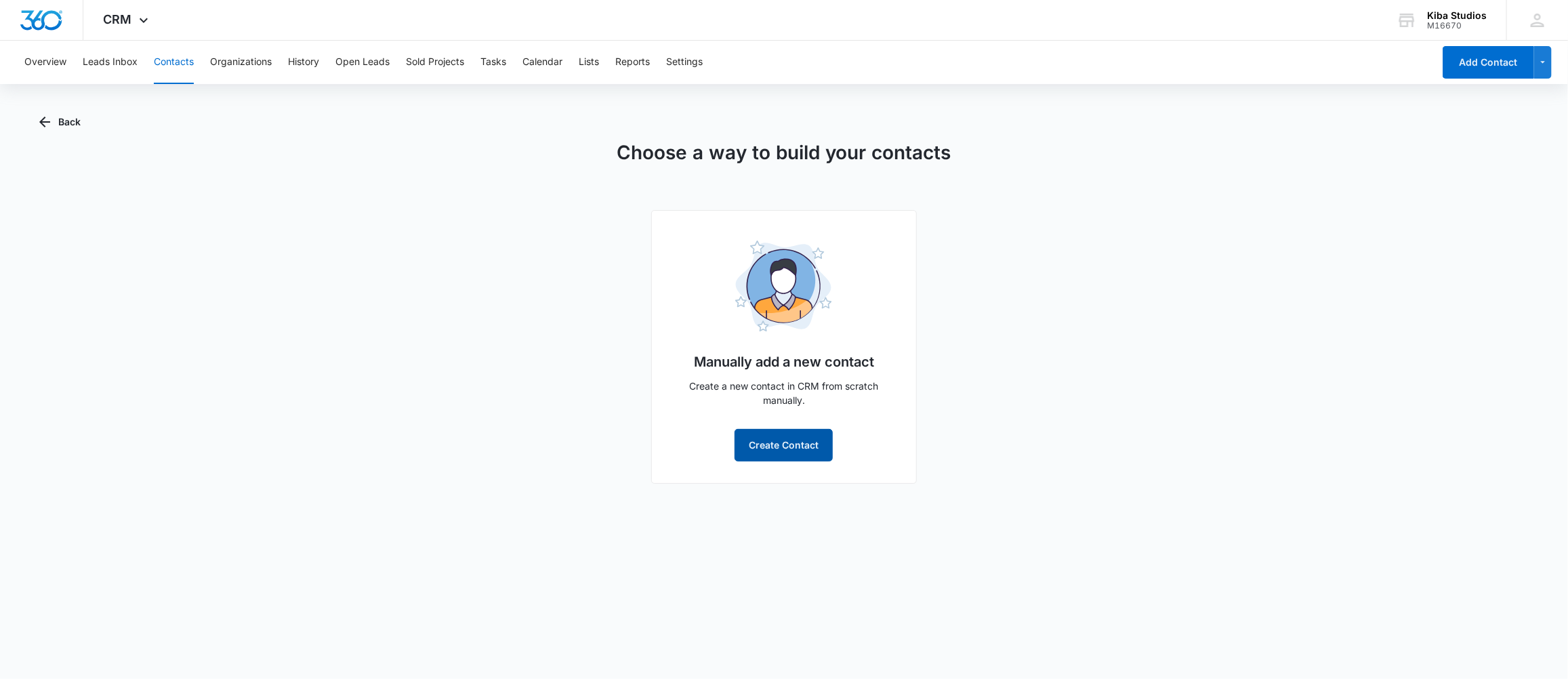
click at [796, 447] on button "Create Contact" at bounding box center [783, 445] width 98 height 32
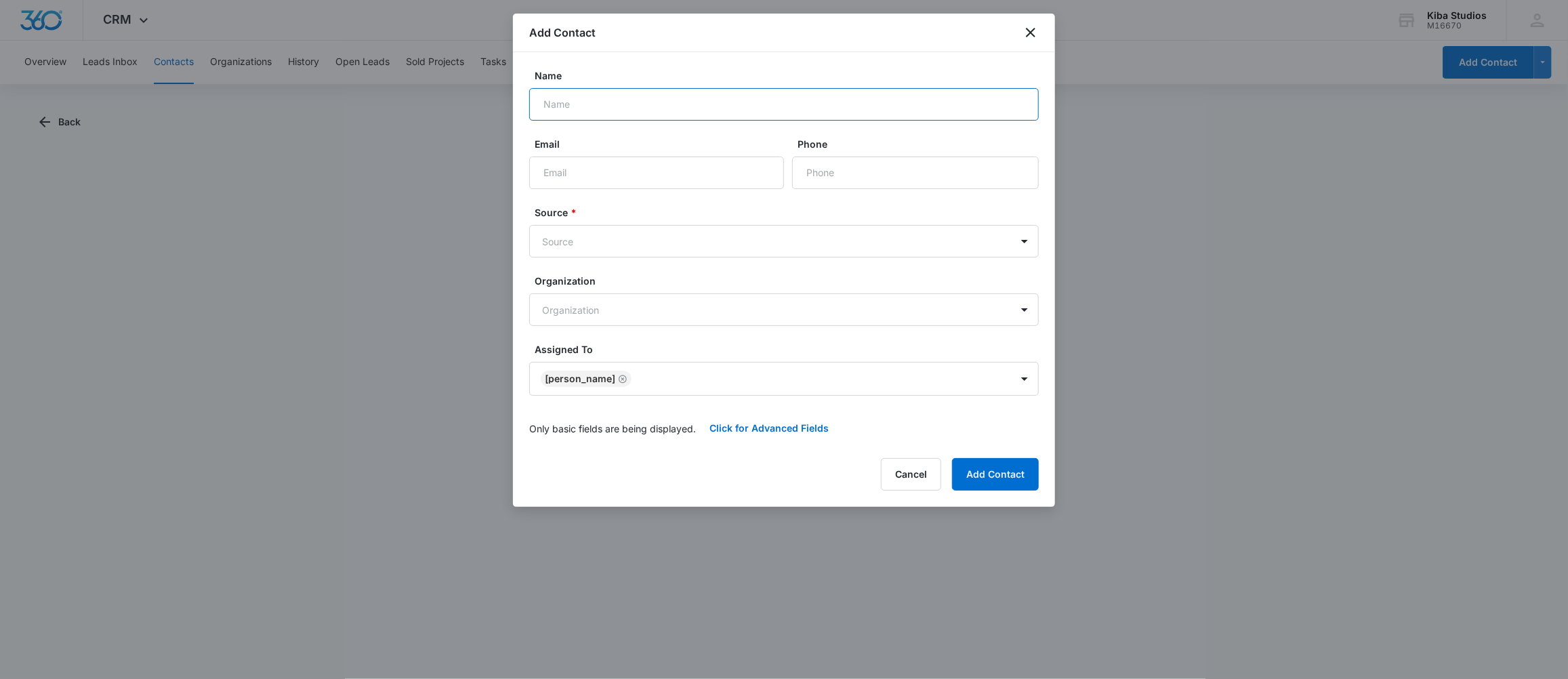
click at [690, 108] on input "Name" at bounding box center [784, 104] width 510 height 32
type input "[PERSON_NAME]"
type input "[EMAIL_ADDRESS][DOMAIN_NAME]"
type input "[PHONE_NUMBER]"
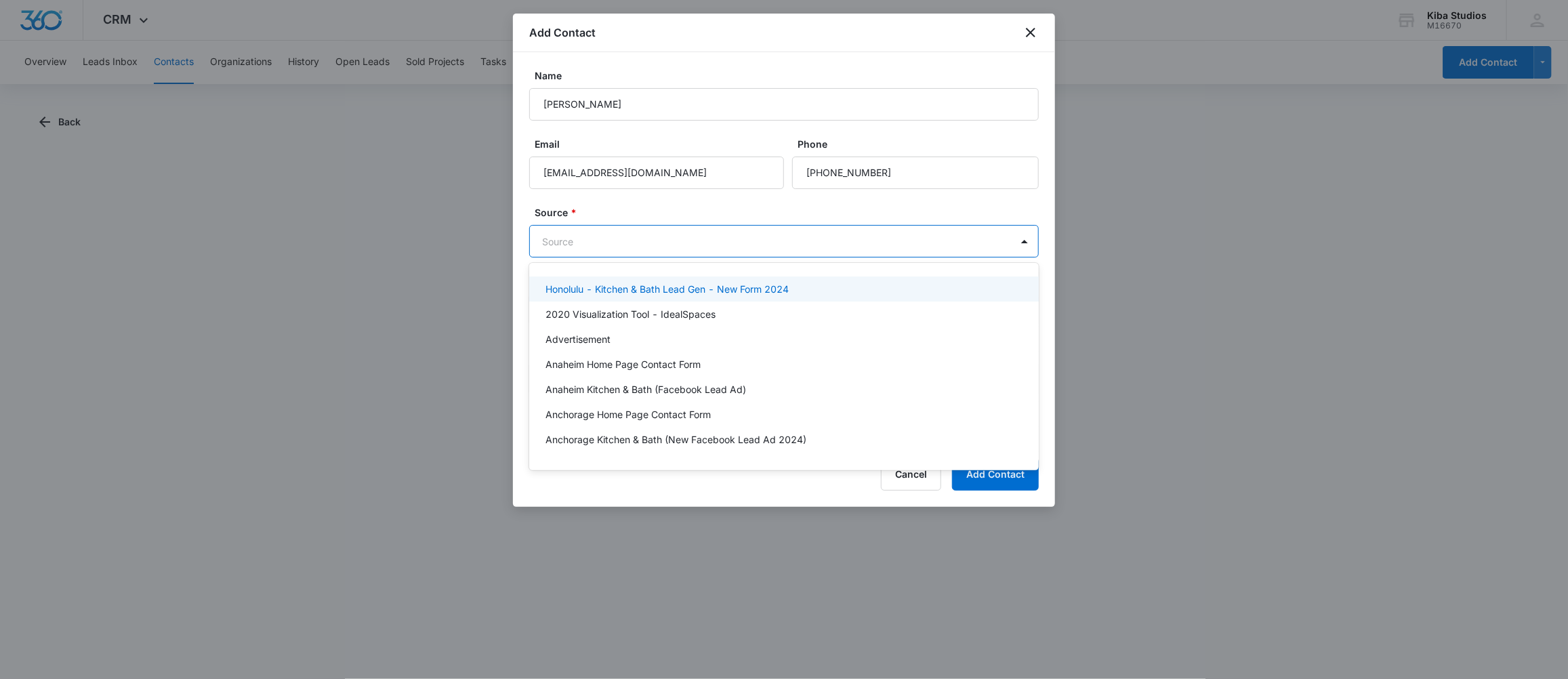
click at [668, 243] on body "CRM Apps Forms CRM Scheduling Files Brand Kiba Studios M16670 Your Accounts Vie…" at bounding box center [784, 339] width 1568 height 679
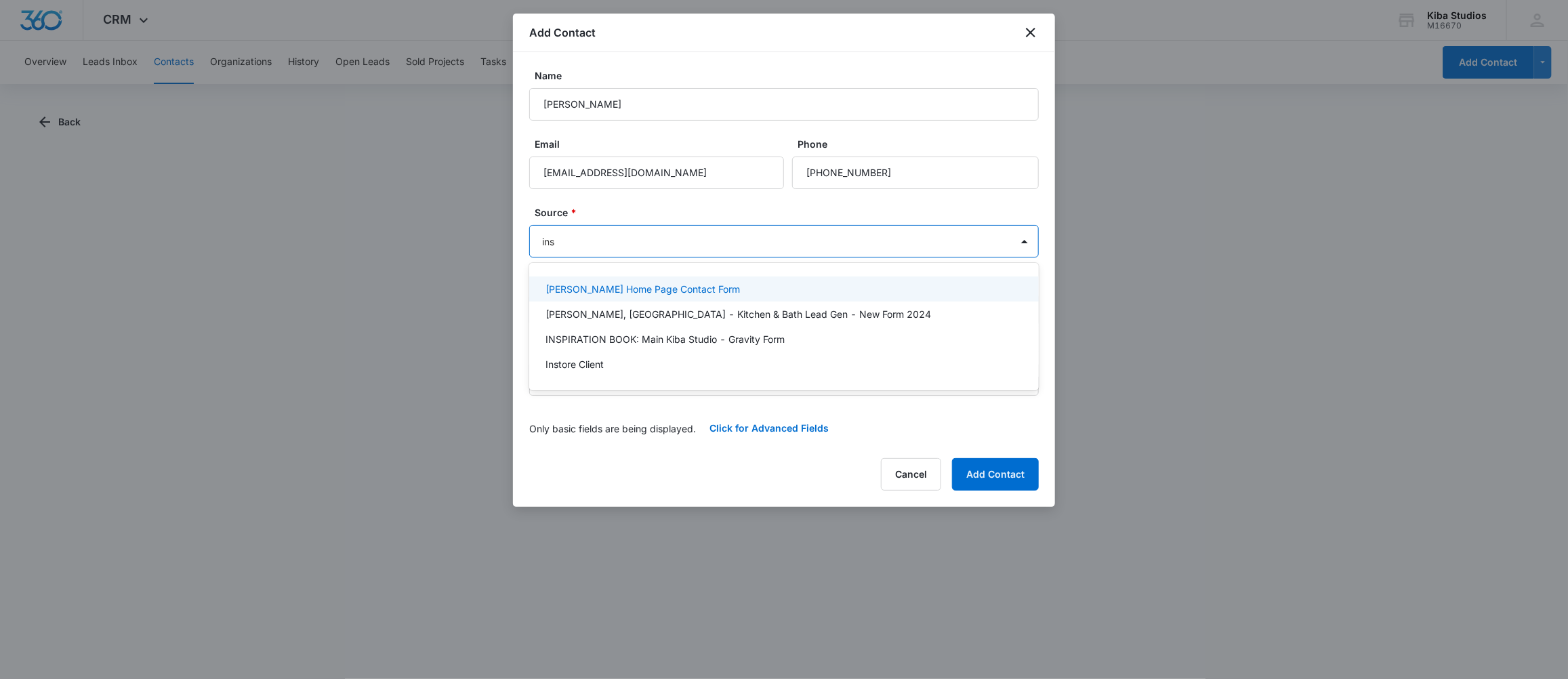
type input "inst"
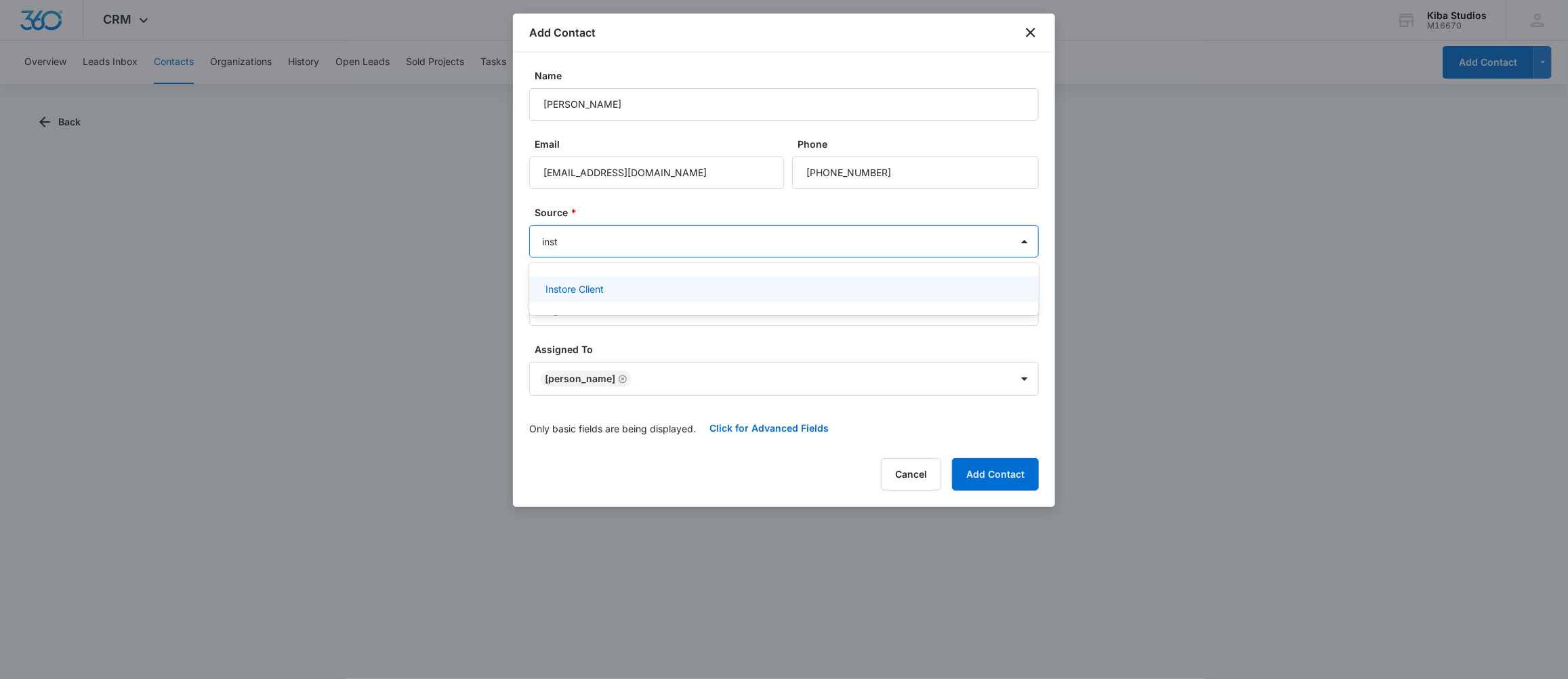
click at [660, 293] on div "Instore Client" at bounding box center [782, 288] width 474 height 14
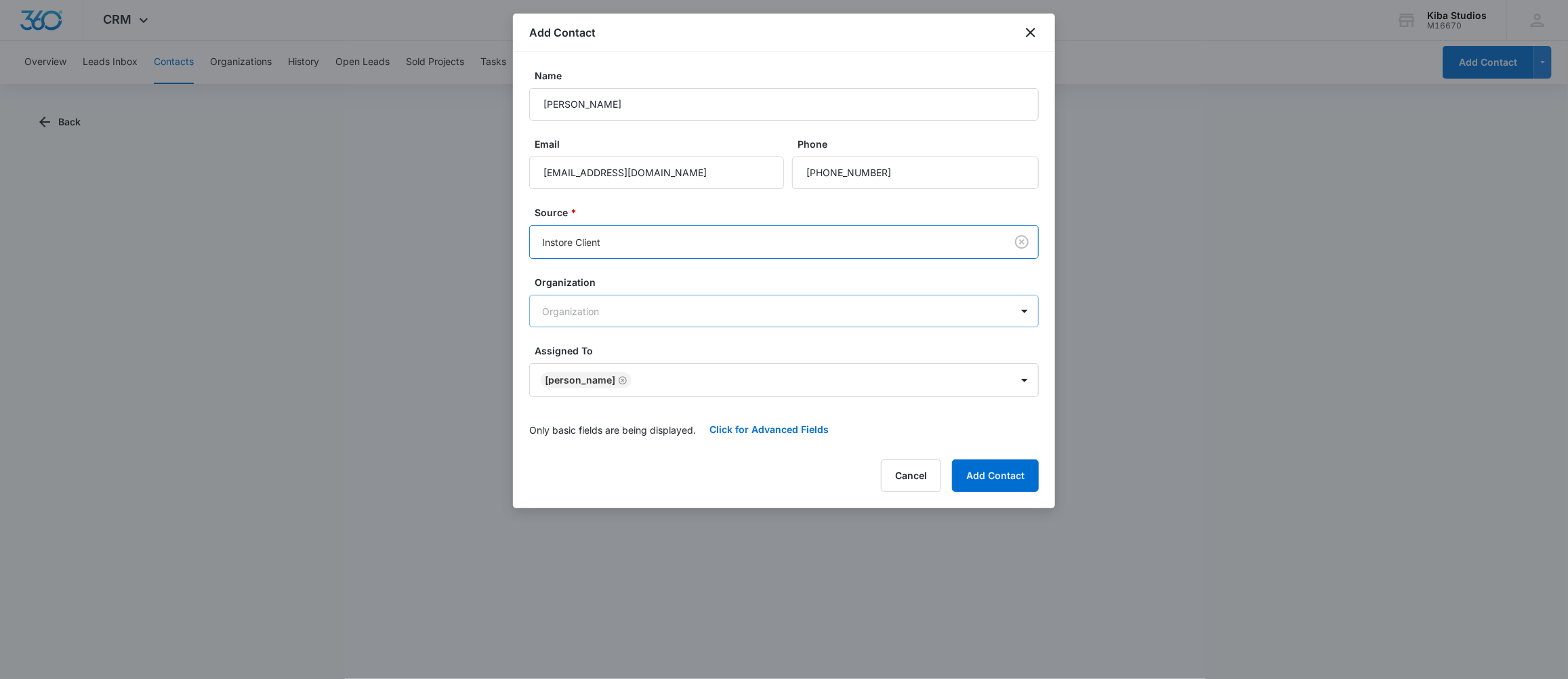
click at [824, 304] on body "CRM Apps Forms CRM Scheduling Files Brand Kiba Studios M16670 Your Accounts Vie…" at bounding box center [784, 339] width 1568 height 679
click at [644, 351] on div "Kiba Studios [PERSON_NAME]" at bounding box center [782, 358] width 474 height 14
click at [973, 475] on button "Add Contact" at bounding box center [995, 477] width 87 height 32
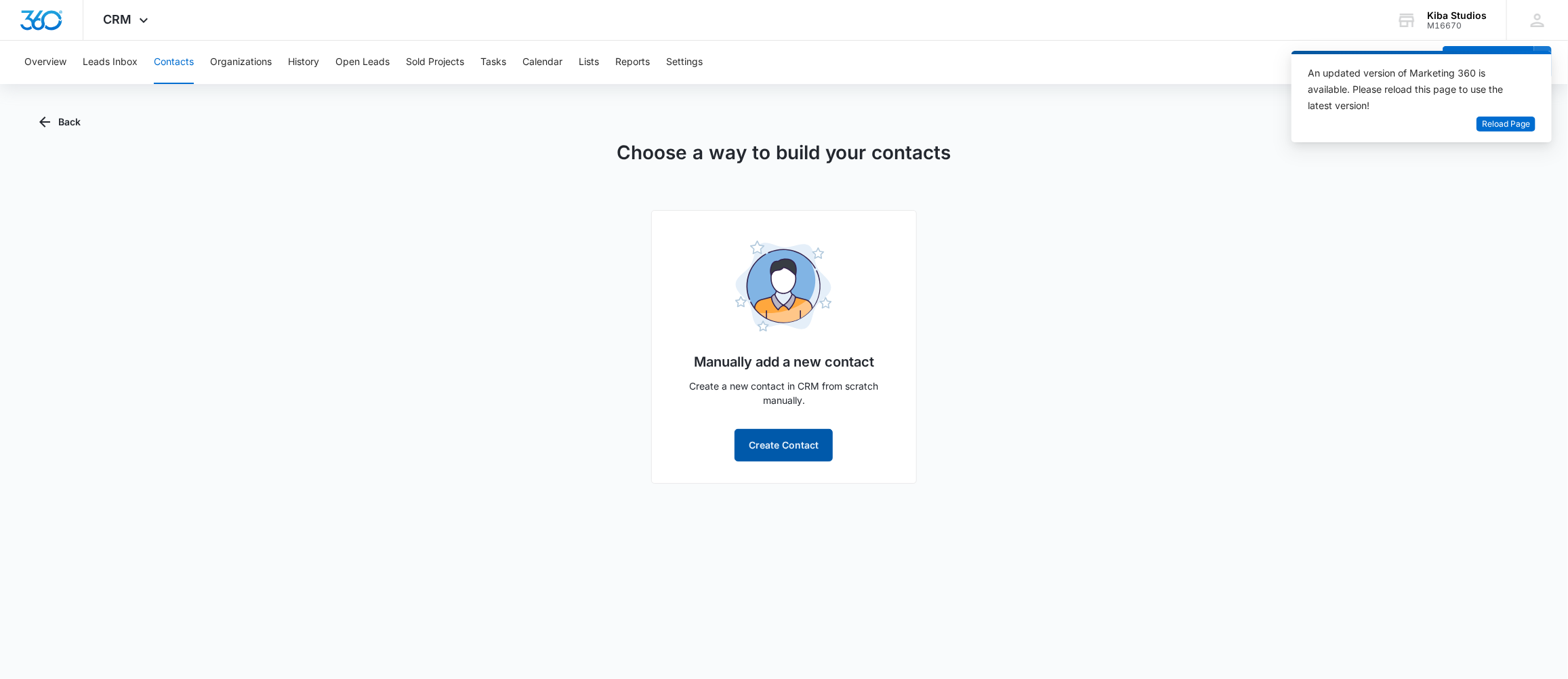
click at [784, 447] on button "Create Contact" at bounding box center [783, 445] width 98 height 32
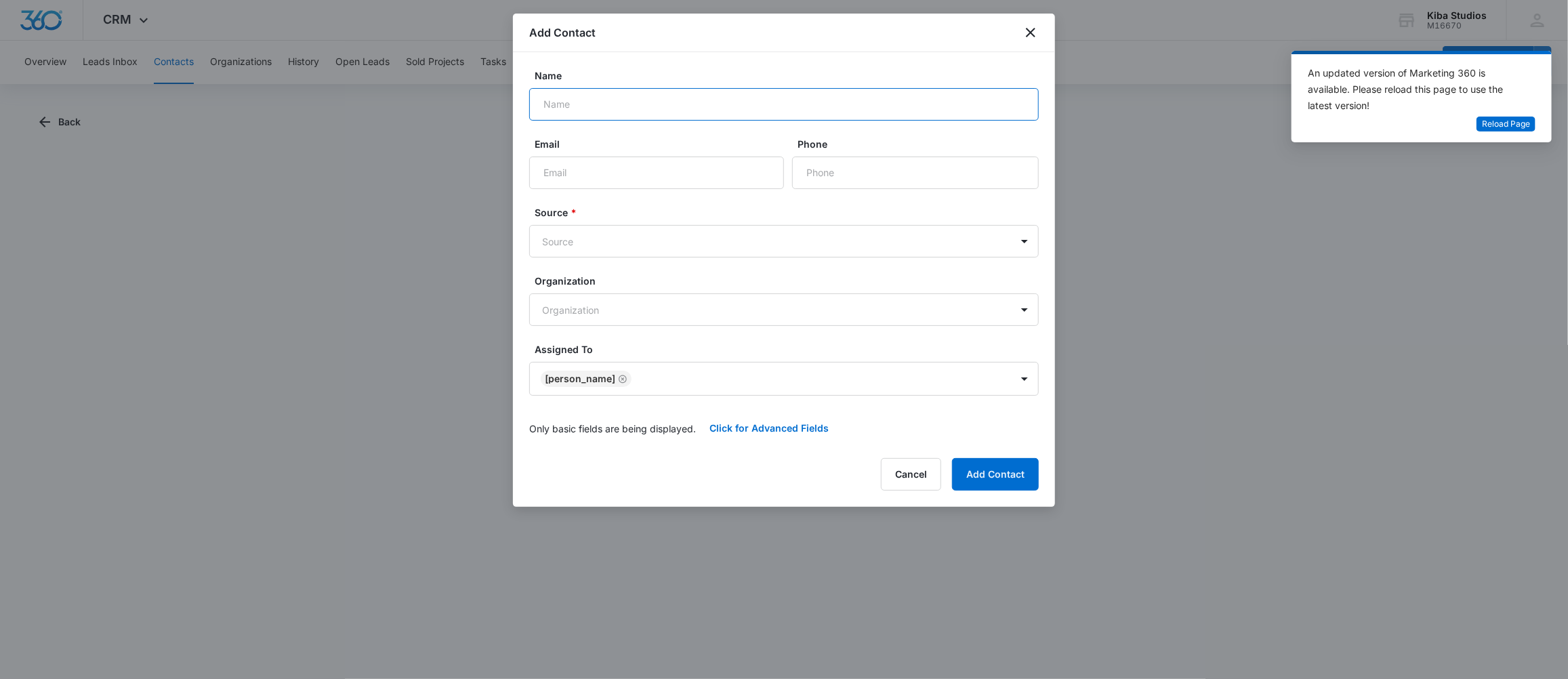
click at [569, 113] on input "Name" at bounding box center [784, 104] width 510 height 32
type input "s"
click at [1493, 121] on span "Reload Page" at bounding box center [1506, 124] width 48 height 13
